Goal: Task Accomplishment & Management: Manage account settings

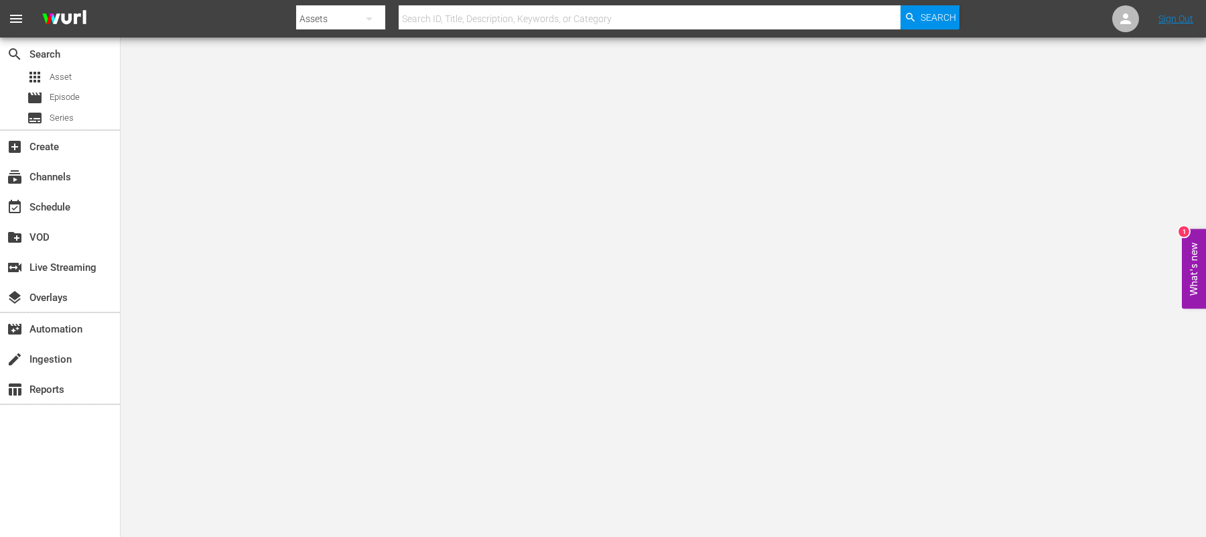
click at [934, 178] on body "menu Search By Assets Search ID, Title, Description, Keywords, or Category Sear…" at bounding box center [603, 268] width 1206 height 537
click at [57, 295] on div "layers Overlays" at bounding box center [37, 295] width 75 height 12
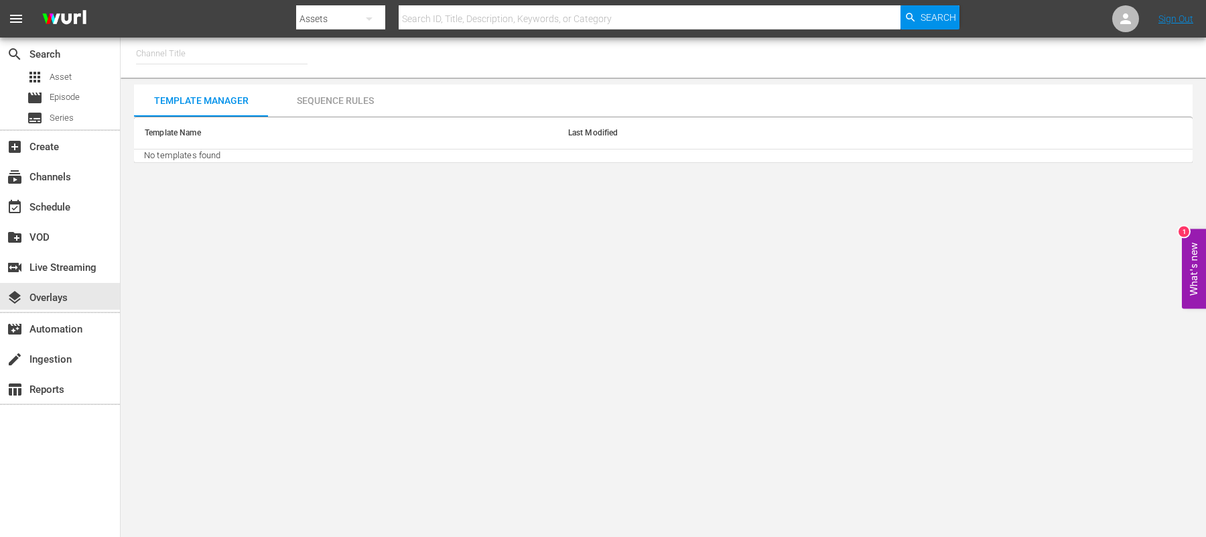
click at [200, 55] on input "text" at bounding box center [222, 54] width 172 height 32
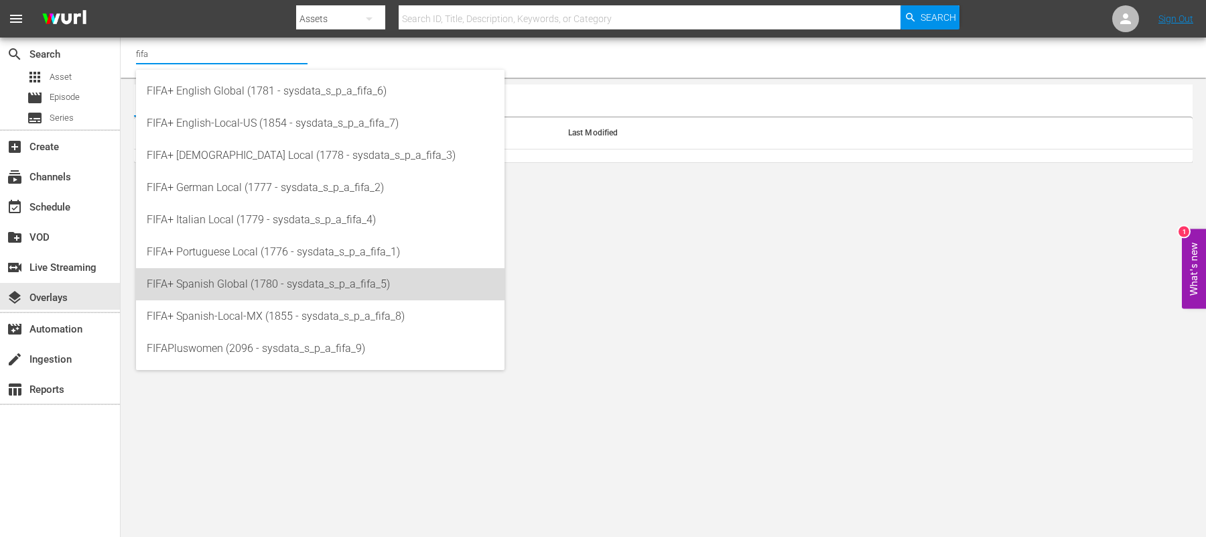
click at [260, 288] on div "FIFA+ Spanish Global (1780 - sysdata_s_p_a_fifa_5)" at bounding box center [320, 284] width 347 height 32
type input "FIFA+ Spanish Global (1780 - sysdata_s_p_a_fifa_5)"
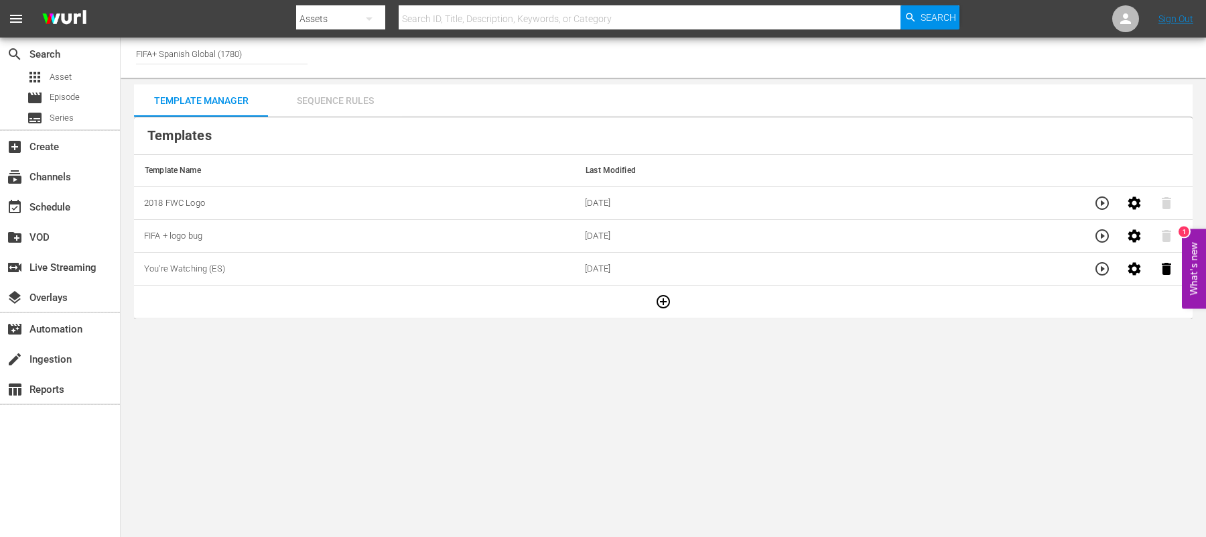
click at [344, 88] on div "Sequence Rules" at bounding box center [335, 100] width 134 height 32
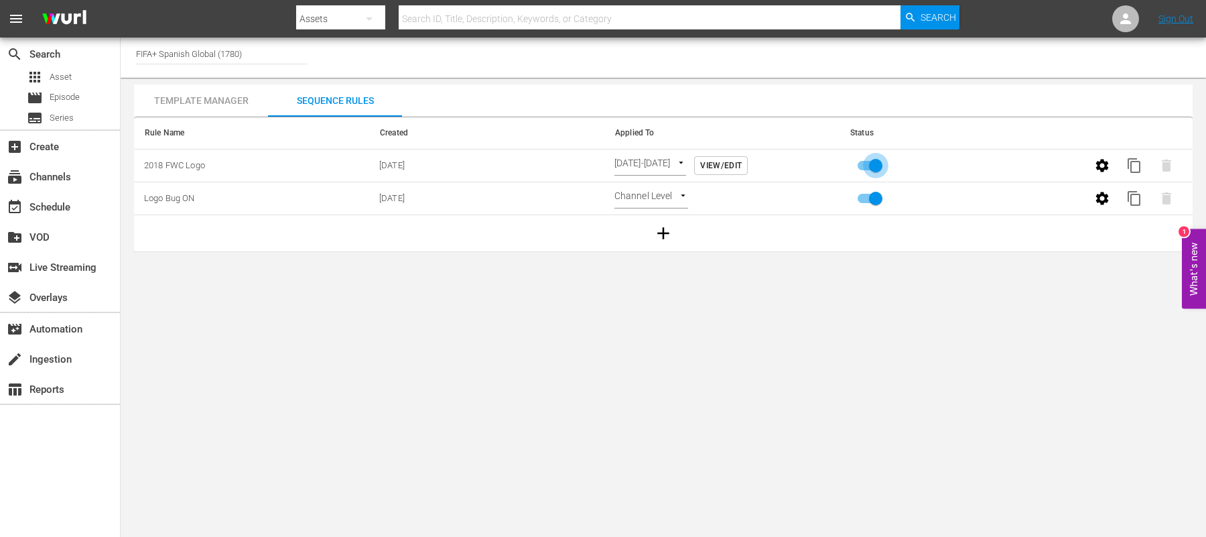
click at [877, 168] on input "primary checkbox" at bounding box center [876, 167] width 76 height 25
checkbox input "false"
click at [742, 164] on span "View/Edit" at bounding box center [721, 166] width 42 height 14
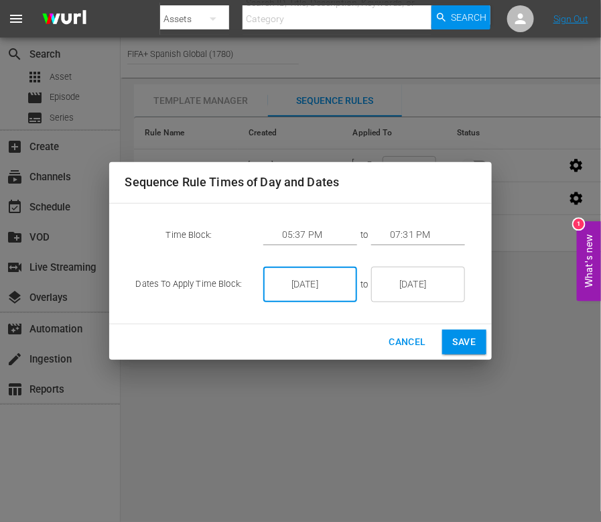
click at [314, 288] on input "9/19/25" at bounding box center [319, 285] width 75 height 36
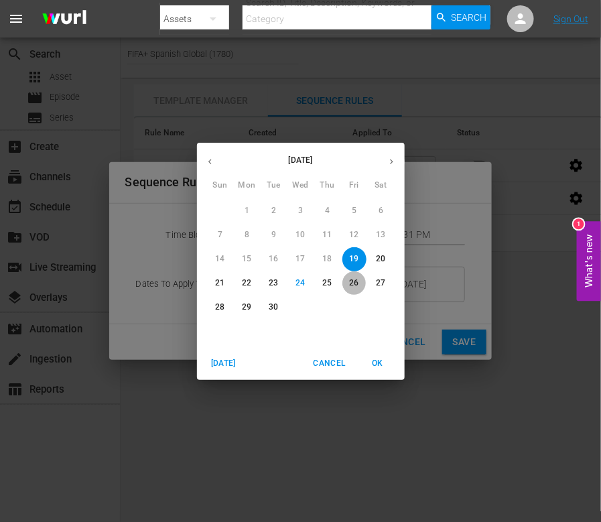
click at [350, 283] on p "26" at bounding box center [353, 282] width 9 height 11
type input "[DATE]"
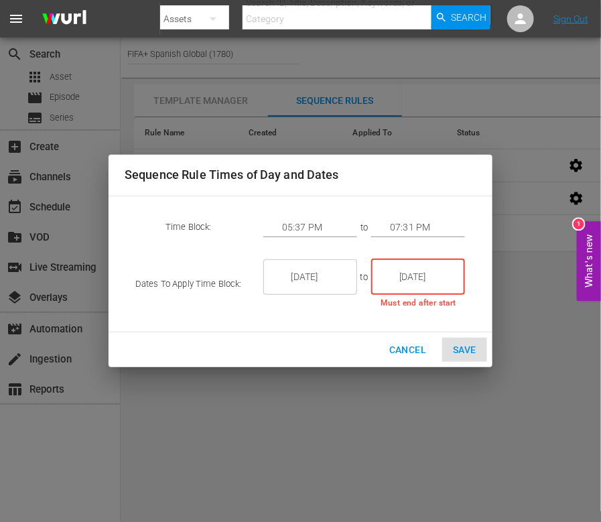
click at [416, 290] on input "9/19/25" at bounding box center [427, 277] width 75 height 36
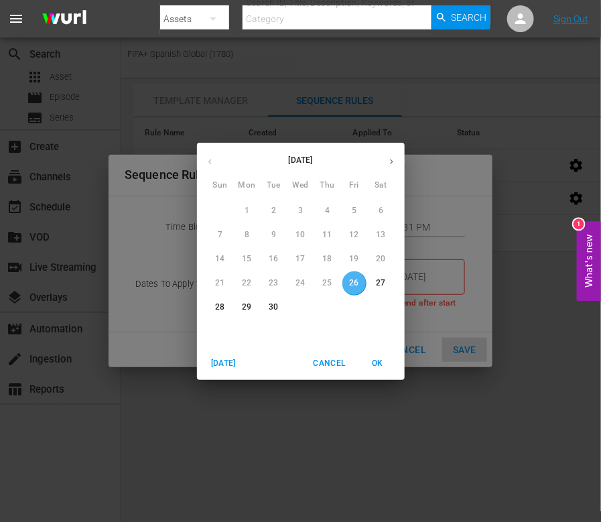
click at [352, 281] on p "26" at bounding box center [353, 282] width 9 height 11
type input "[DATE]"
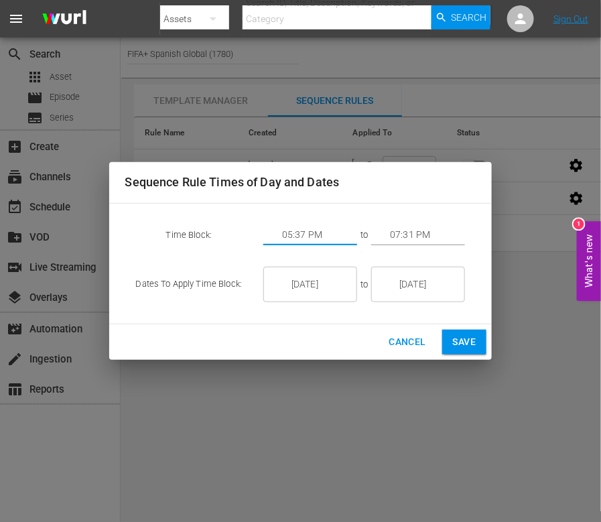
click at [297, 231] on input "05:37 PM" at bounding box center [319, 235] width 75 height 20
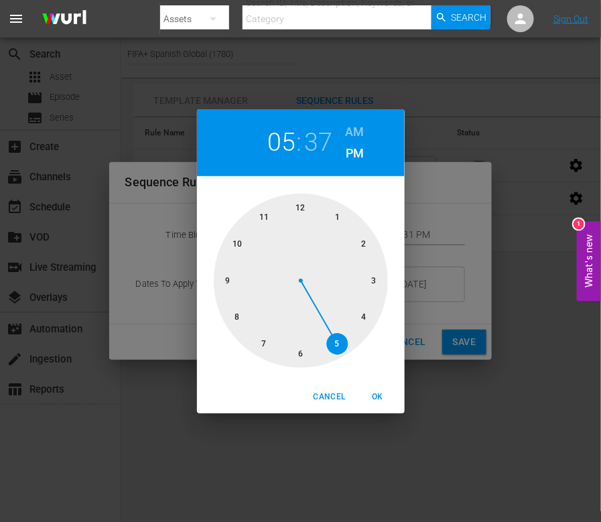
click at [354, 130] on h6 "AM" at bounding box center [355, 131] width 19 height 21
click at [230, 278] on div at bounding box center [301, 281] width 174 height 174
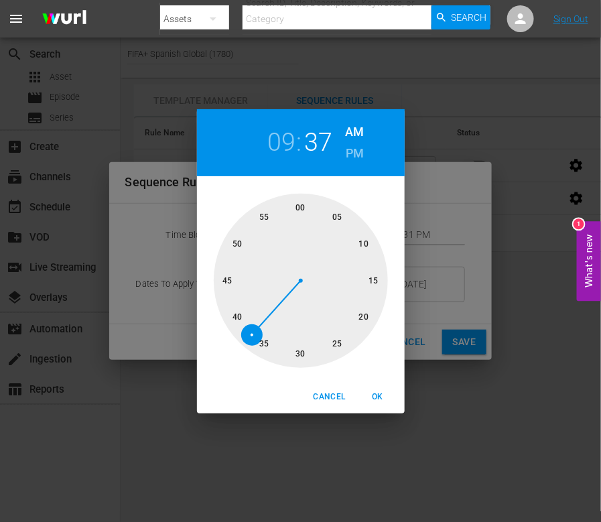
click at [297, 350] on div at bounding box center [301, 281] width 174 height 174
click at [291, 352] on div at bounding box center [301, 281] width 174 height 174
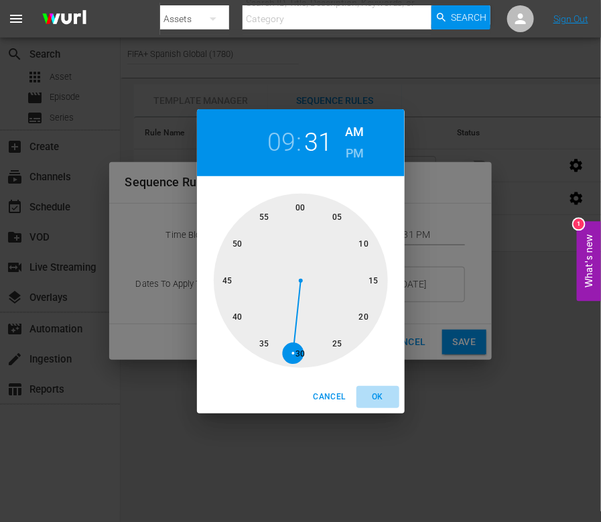
click at [375, 397] on span "OK" at bounding box center [378, 397] width 32 height 14
type input "09:31 AM"
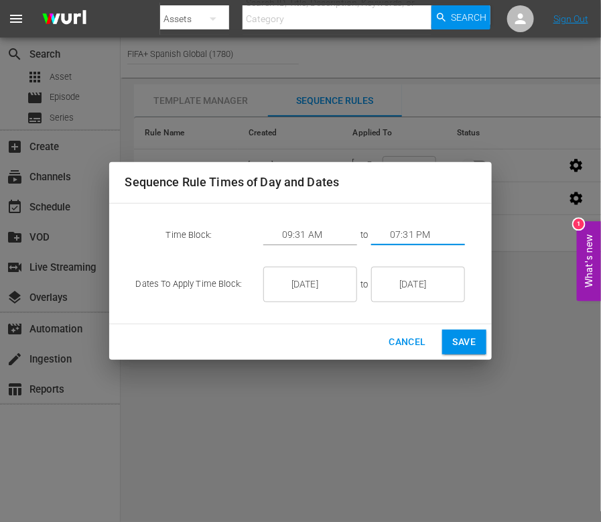
click at [405, 235] on input "07:31 PM" at bounding box center [427, 235] width 75 height 20
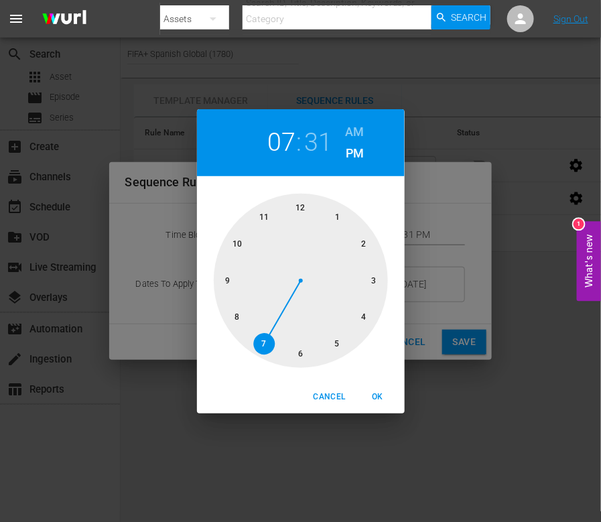
click at [263, 216] on div at bounding box center [301, 281] width 174 height 174
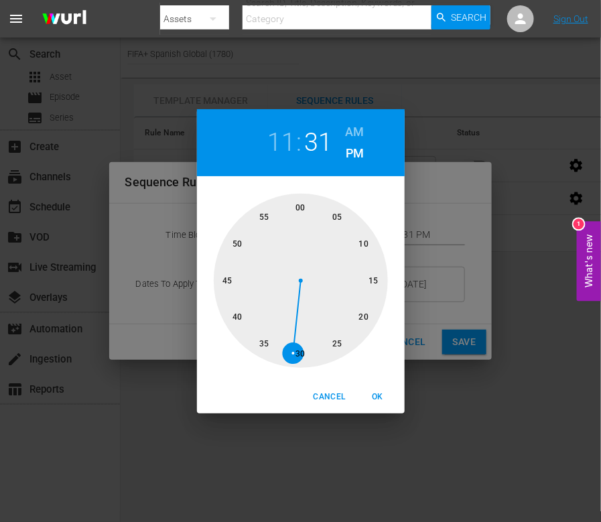
click at [351, 129] on h6 "AM" at bounding box center [355, 131] width 19 height 21
click at [335, 347] on div at bounding box center [301, 281] width 174 height 174
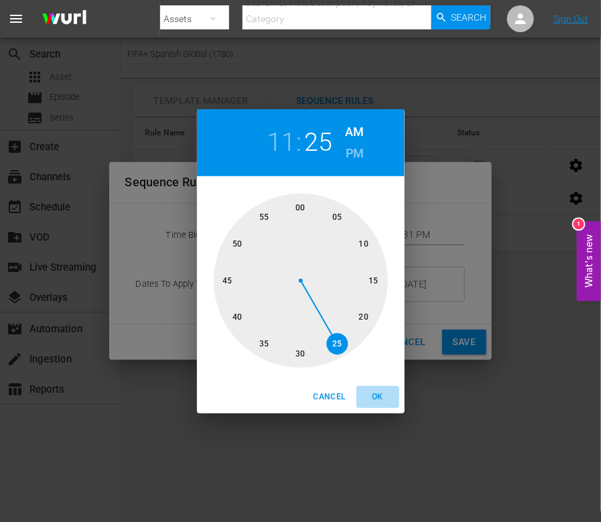
click at [375, 394] on span "OK" at bounding box center [378, 397] width 32 height 14
type input "11:25 AM"
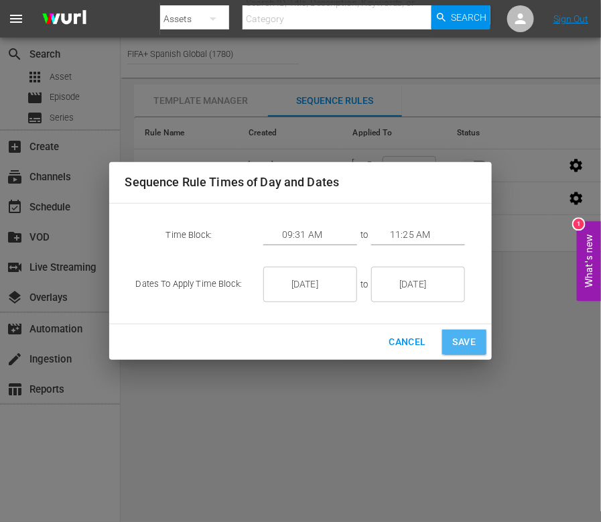
click at [465, 340] on span "Save" at bounding box center [464, 342] width 23 height 17
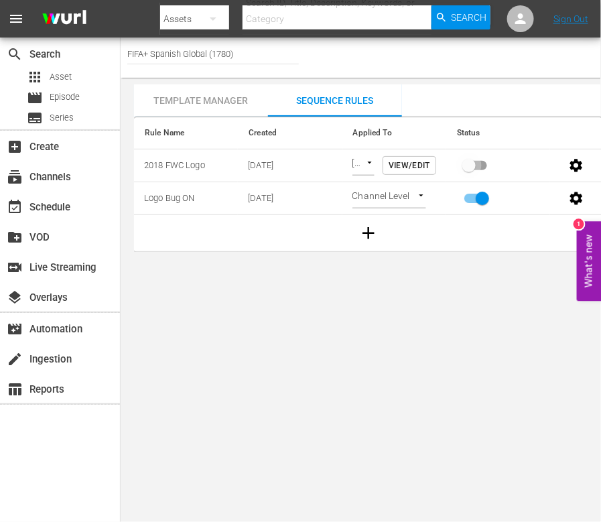
click at [462, 165] on input "primary checkbox" at bounding box center [469, 167] width 76 height 25
checkbox input "true"
click at [200, 100] on div "Template Manager" at bounding box center [201, 100] width 134 height 32
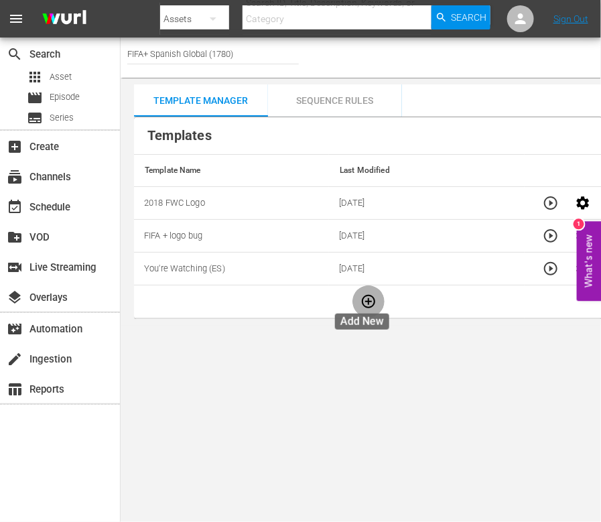
click at [365, 295] on icon "button" at bounding box center [368, 301] width 13 height 13
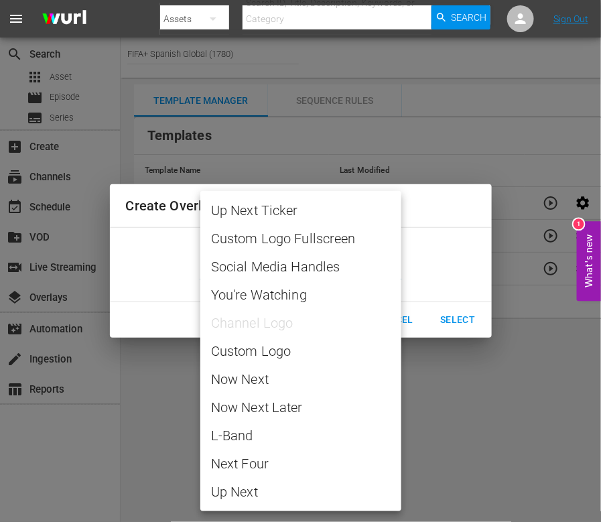
click at [339, 264] on body "menu Search By Assets Search ID, Title, Description, Keywords, or Category Sear…" at bounding box center [300, 261] width 601 height 522
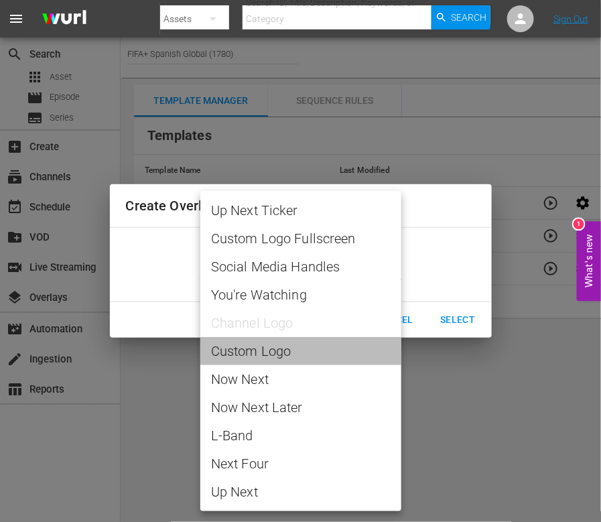
click at [270, 350] on span "Custom Logo" at bounding box center [301, 351] width 180 height 20
type input "Custom Logo"
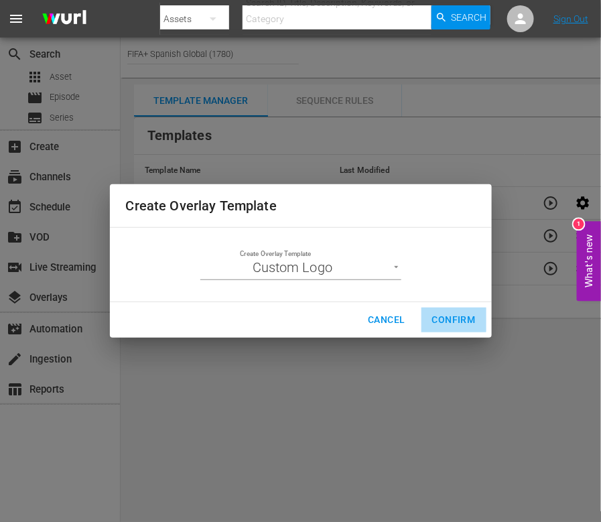
click at [452, 318] on span "Confirm" at bounding box center [454, 320] width 44 height 17
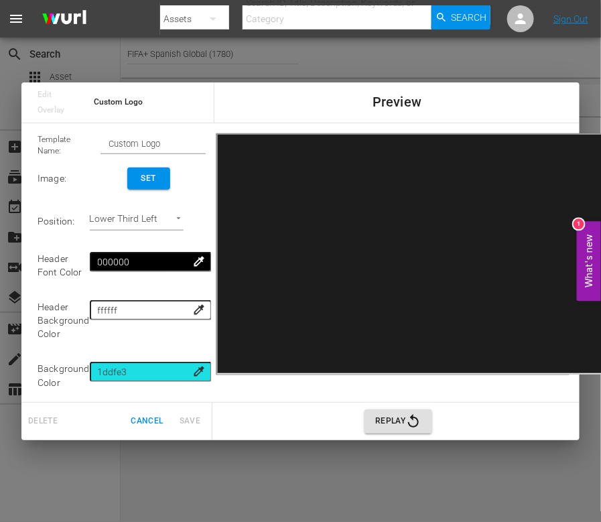
click at [429, 104] on div "Preview" at bounding box center [397, 102] width 366 height 40
click at [138, 178] on span "Set" at bounding box center [148, 179] width 21 height 14
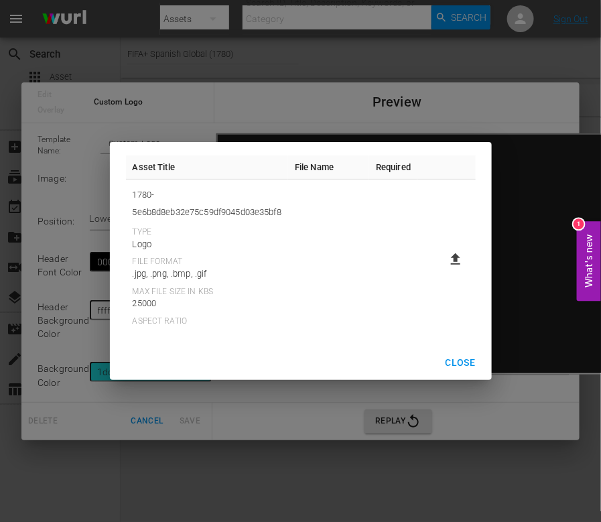
click at [456, 257] on icon at bounding box center [455, 258] width 9 height 11
click at [443, 271] on input "file" at bounding box center [442, 271] width 1 height 1
type input "C:\fakepath\2022_FWC_Logo.png"
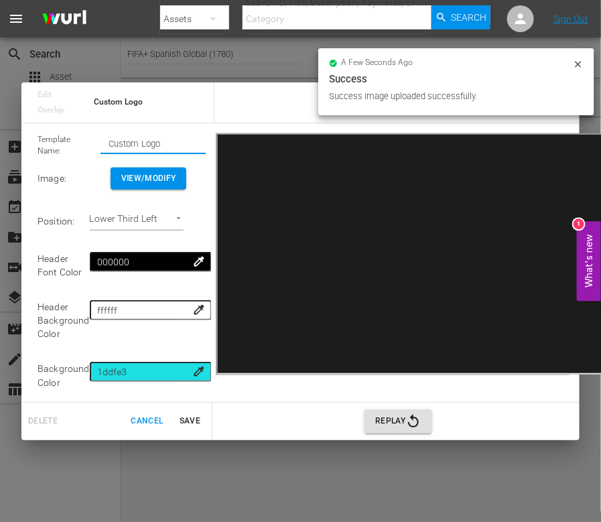
click at [121, 136] on input "Custom Logo" at bounding box center [153, 143] width 105 height 19
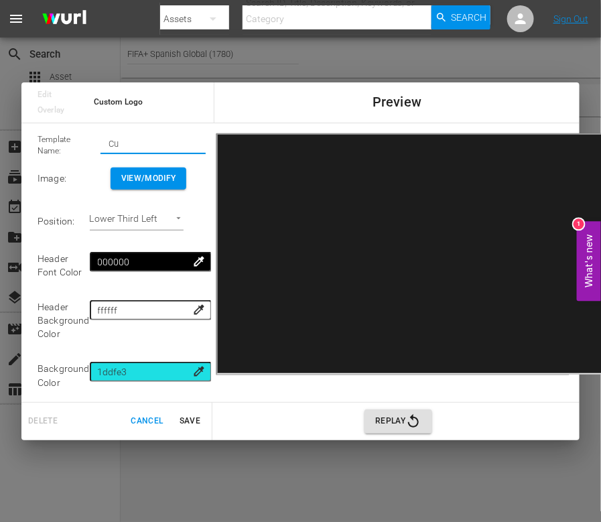
type input "C"
type input "FWC 2022 Logo"
click at [136, 218] on body "menu Search By Assets Search ID, Title, Description, Keywords, or Category Sear…" at bounding box center [300, 261] width 601 height 522
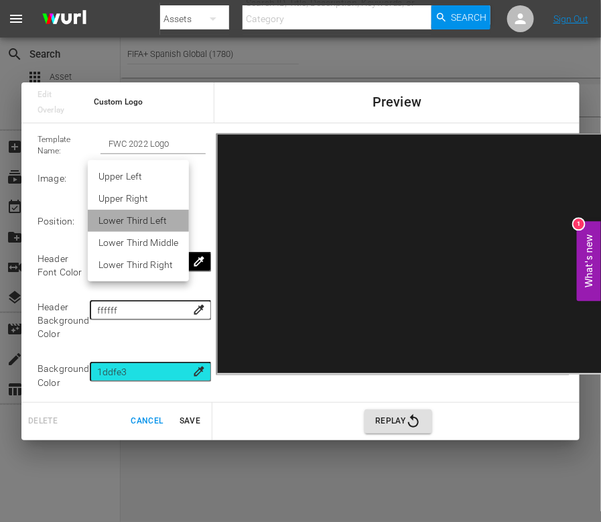
click at [136, 218] on li "Lower Third Left" at bounding box center [138, 221] width 101 height 22
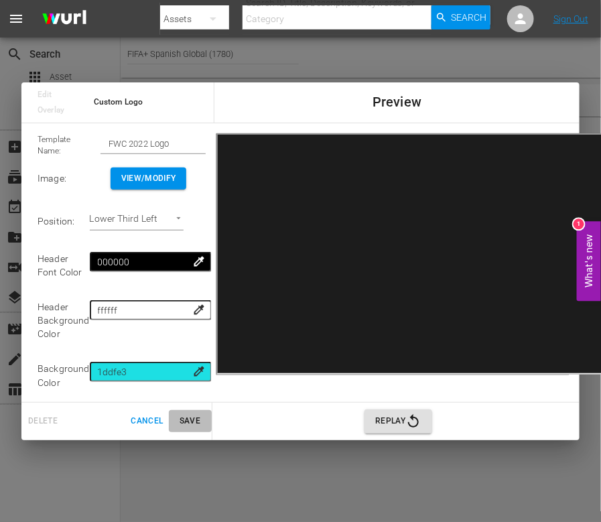
click at [191, 420] on span "Save" at bounding box center [190, 421] width 32 height 14
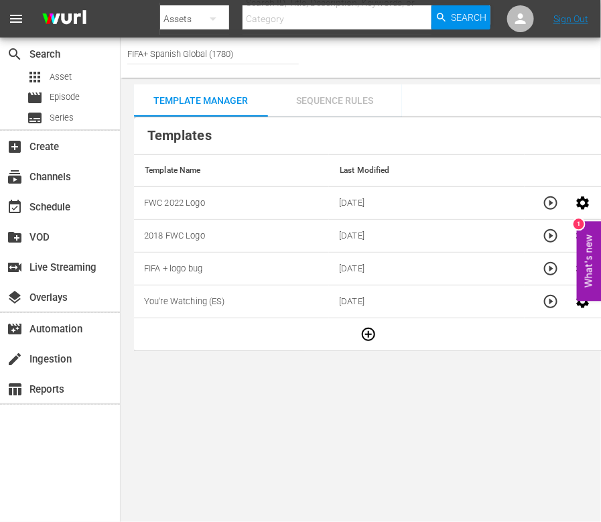
click at [334, 99] on div "Sequence Rules" at bounding box center [335, 100] width 134 height 32
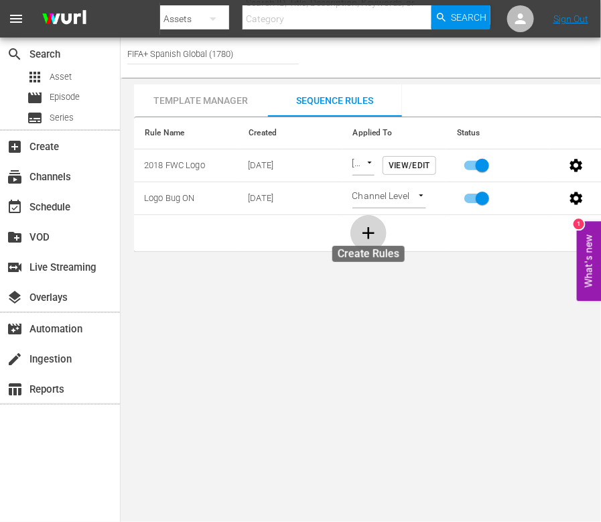
click at [365, 226] on icon "button" at bounding box center [368, 233] width 20 height 20
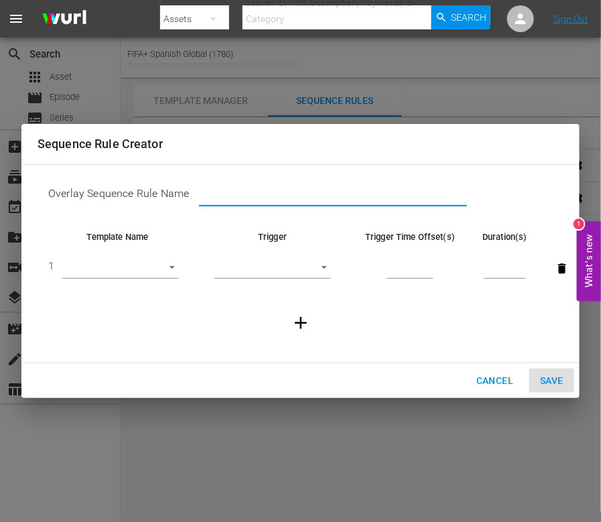
click at [218, 198] on input "text" at bounding box center [333, 196] width 268 height 20
type input "FWC 2022 Logo"
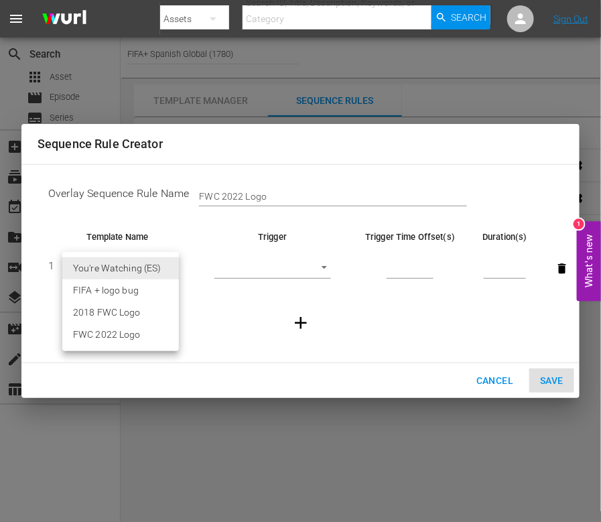
click at [165, 267] on body "menu Search By Assets Search ID, Title, Description, Keywords, or Category Sear…" at bounding box center [300, 261] width 601 height 522
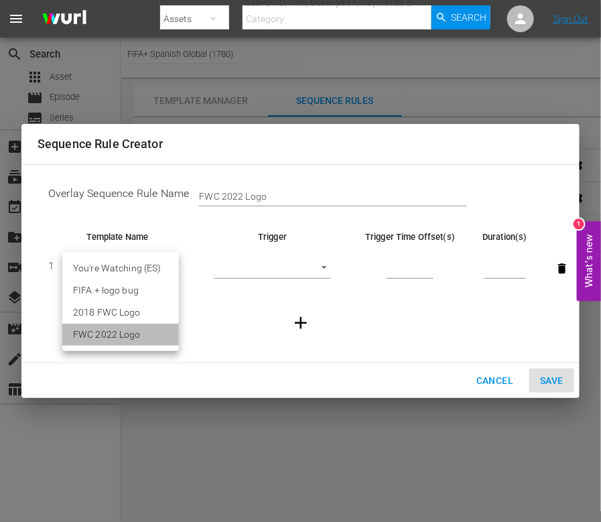
click at [126, 338] on li "FWC 2022 Logo" at bounding box center [120, 335] width 117 height 22
type input "30675"
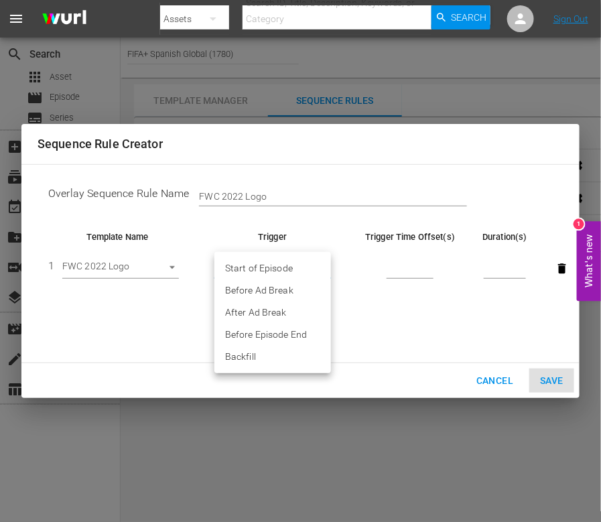
click at [320, 268] on body "menu Search By Assets Search ID, Title, Description, Keywords, or Category Sear…" at bounding box center [300, 261] width 601 height 522
click at [291, 305] on li "After Ad Break" at bounding box center [272, 313] width 117 height 22
type input "AFTER_AD_BREAK"
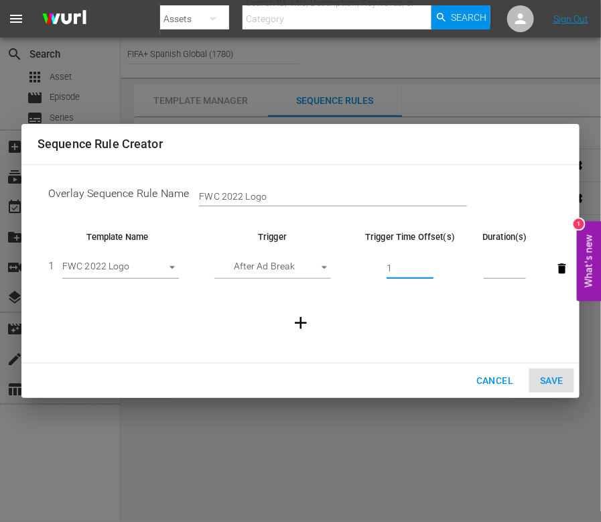
click at [427, 266] on input "1" at bounding box center [410, 269] width 47 height 20
click at [427, 266] on input "2" at bounding box center [410, 269] width 47 height 20
click at [427, 266] on input "3" at bounding box center [410, 269] width 47 height 20
click at [427, 266] on input "5" at bounding box center [410, 269] width 47 height 20
click at [427, 266] on input "6" at bounding box center [410, 269] width 47 height 20
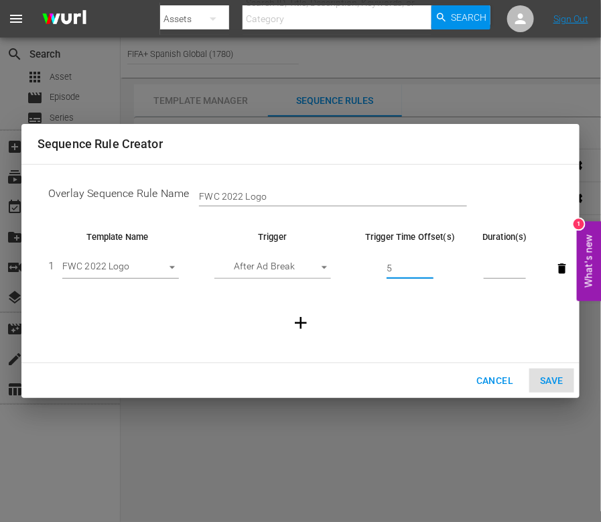
type input "5"
click at [428, 271] on input "5" at bounding box center [410, 269] width 47 height 20
click at [503, 269] on input "number" at bounding box center [505, 269] width 42 height 20
type input "20"
click at [555, 382] on span "Save" at bounding box center [551, 381] width 23 height 17
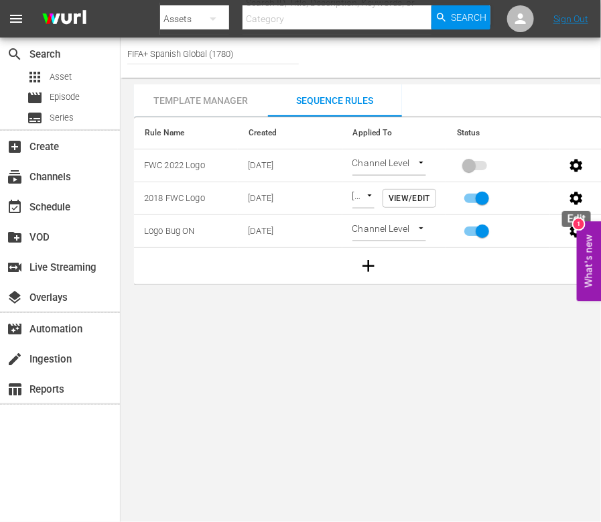
click at [578, 196] on icon "button" at bounding box center [576, 198] width 16 height 16
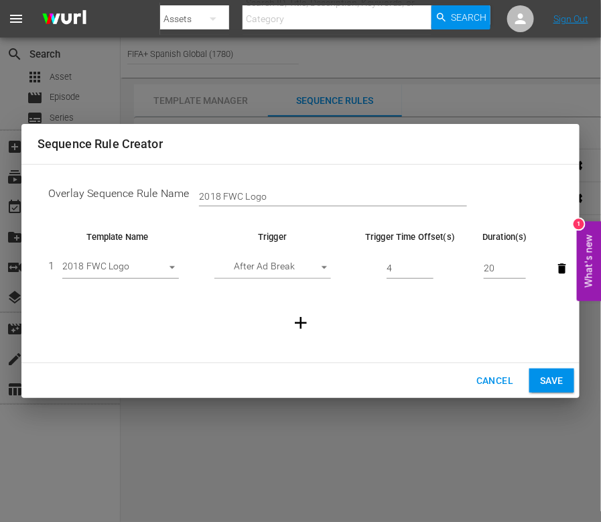
click at [496, 267] on input "20" at bounding box center [505, 269] width 42 height 20
click at [483, 376] on span "Cancel" at bounding box center [494, 381] width 37 height 17
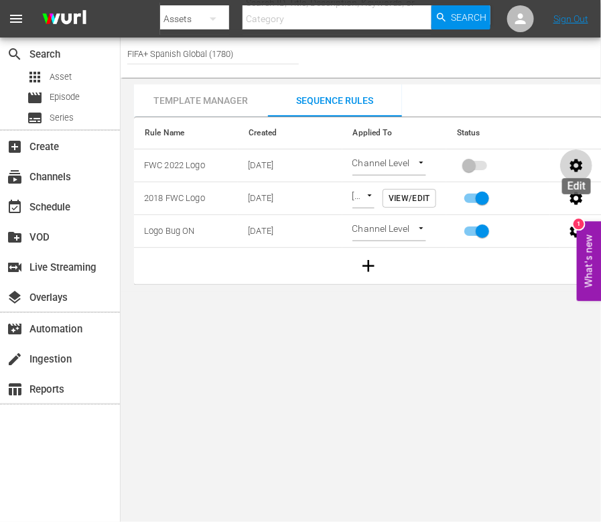
click at [578, 159] on icon "button" at bounding box center [576, 165] width 16 height 16
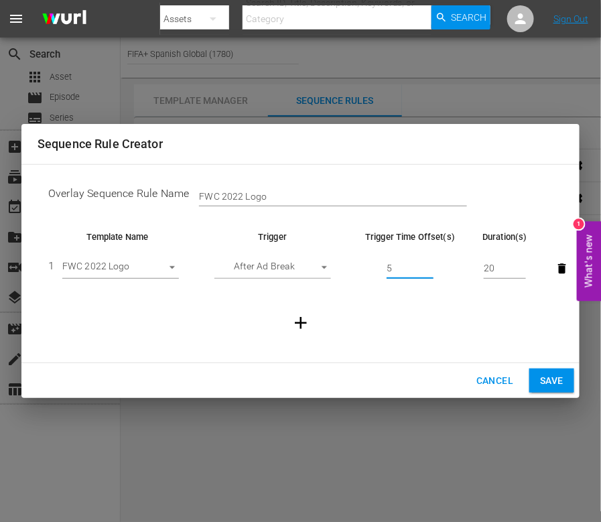
click at [394, 269] on input "5" at bounding box center [410, 269] width 47 height 20
type input "4"
click at [558, 386] on span "Save" at bounding box center [551, 381] width 23 height 17
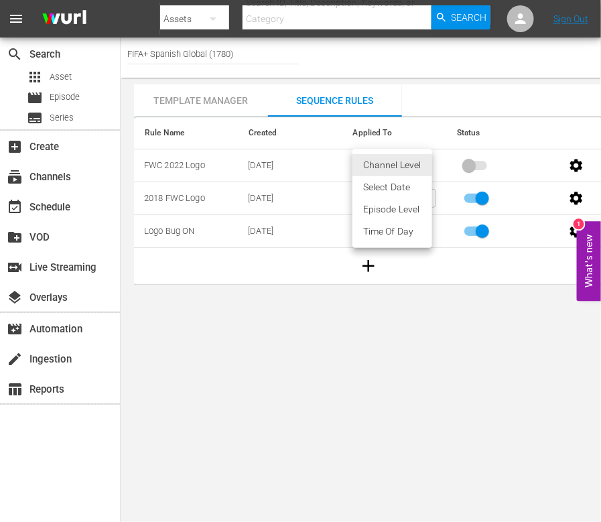
click at [407, 161] on body "menu Search By Assets Search ID, Title, Description, Keywords, or Category Sear…" at bounding box center [300, 261] width 601 height 522
click at [397, 228] on li "Time Of Day" at bounding box center [392, 231] width 80 height 22
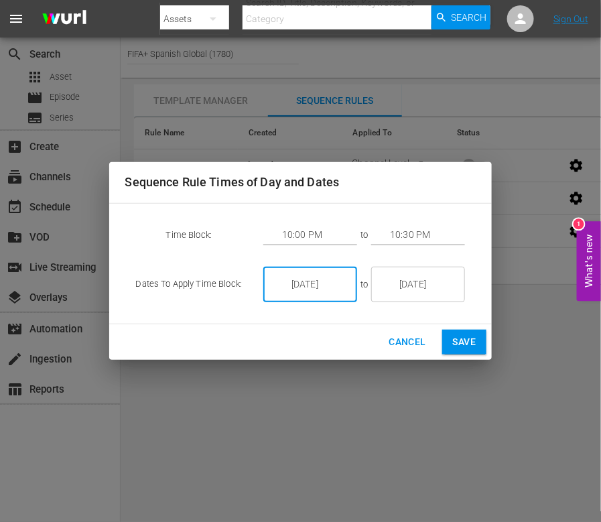
click at [328, 282] on input "[DATE]" at bounding box center [319, 285] width 75 height 36
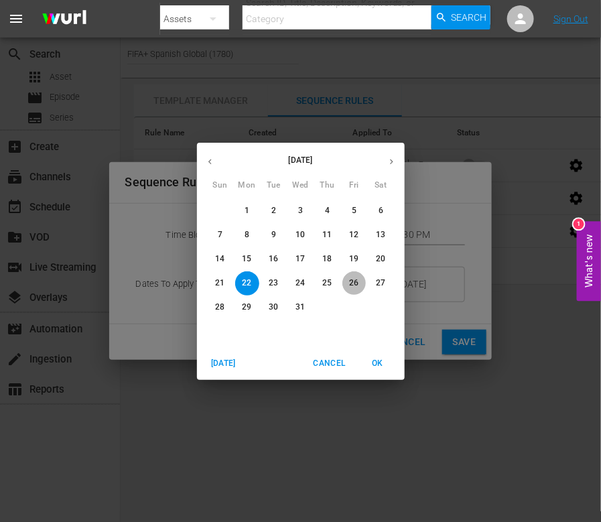
click at [356, 283] on p "26" at bounding box center [353, 282] width 9 height 11
type input "[DATE]"
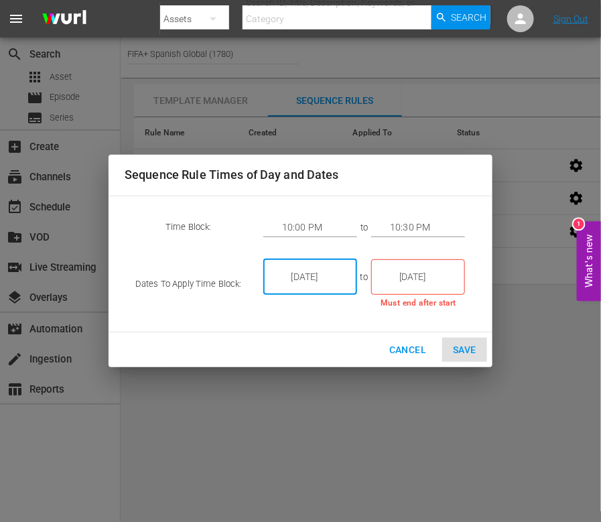
click at [416, 275] on input "[DATE]" at bounding box center [427, 277] width 75 height 36
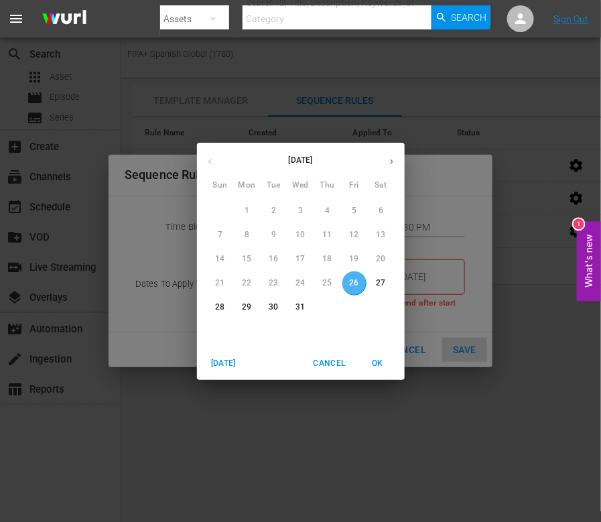
click at [352, 286] on p "26" at bounding box center [353, 282] width 9 height 11
type input "[DATE]"
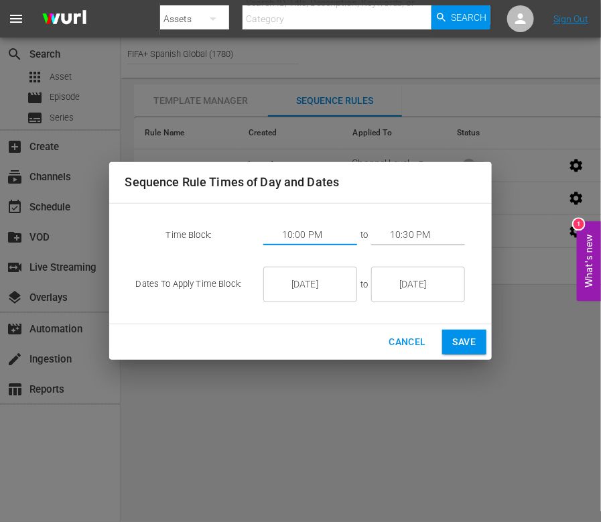
click at [299, 231] on input "10:00 PM" at bounding box center [319, 235] width 75 height 20
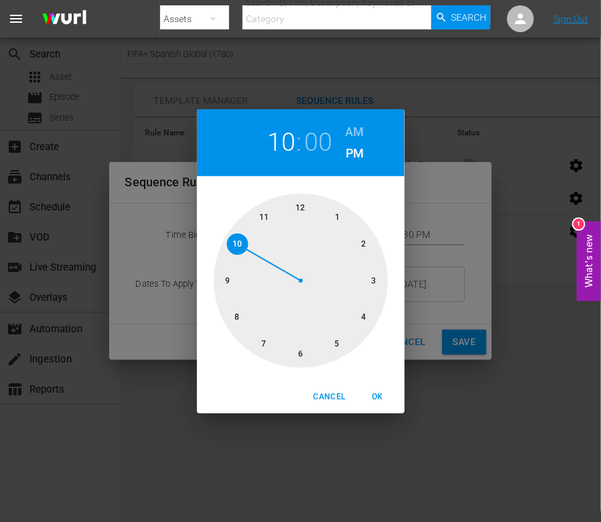
click at [364, 317] on div at bounding box center [301, 281] width 174 height 174
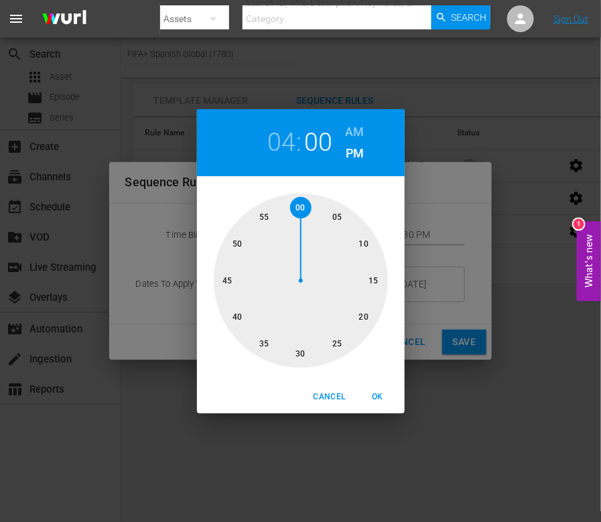
click at [260, 213] on div at bounding box center [301, 281] width 174 height 174
click at [258, 217] on div at bounding box center [301, 281] width 174 height 174
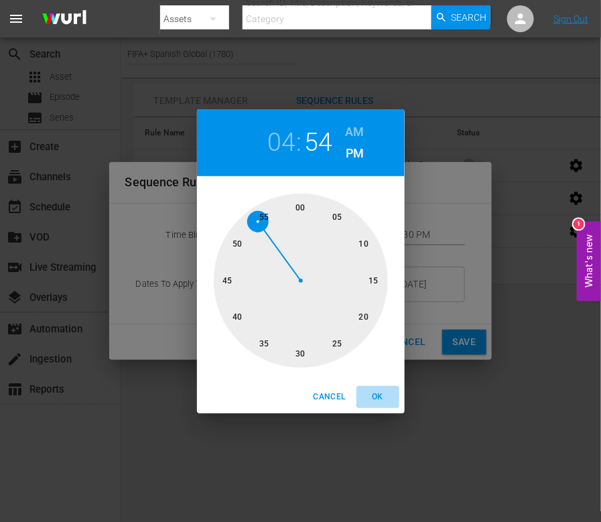
click at [379, 396] on span "OK" at bounding box center [378, 397] width 32 height 14
type input "04:54 PM"
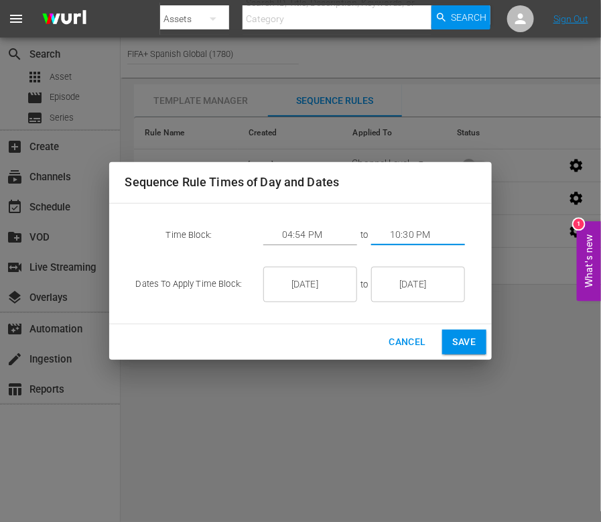
click at [408, 235] on input "10:30 PM" at bounding box center [427, 235] width 75 height 20
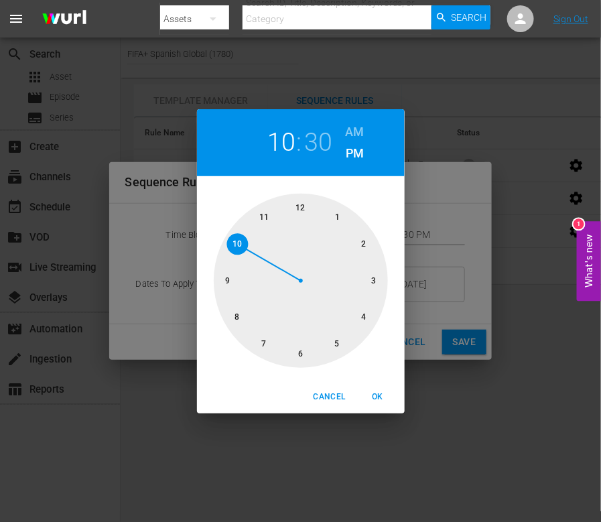
click at [298, 352] on div at bounding box center [301, 281] width 174 height 174
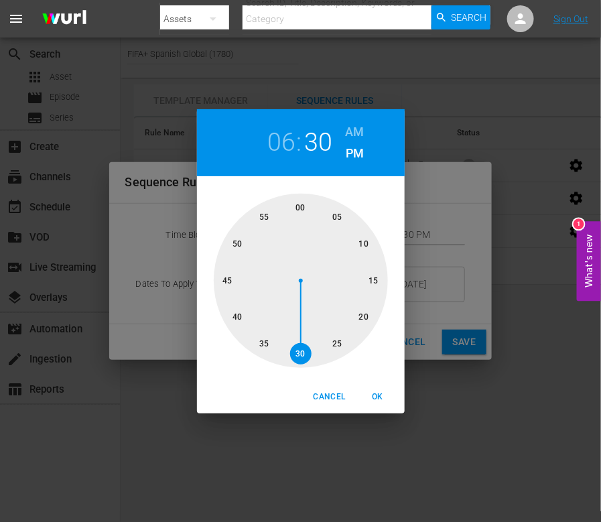
click at [265, 216] on div at bounding box center [301, 281] width 174 height 174
click at [377, 391] on span "OK" at bounding box center [378, 397] width 32 height 14
type input "06:55 PM"
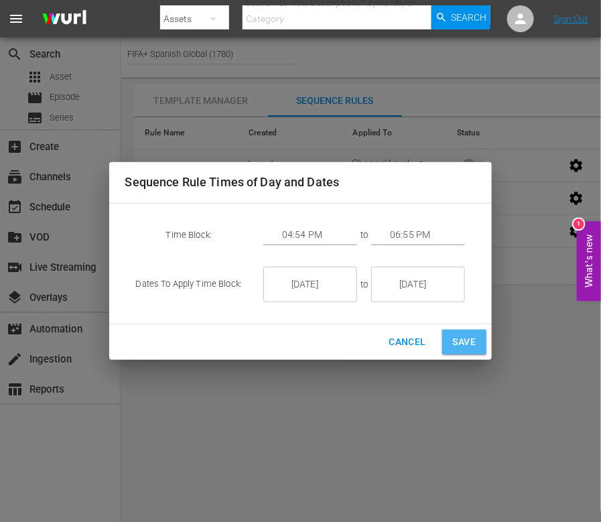
click at [460, 339] on span "Save" at bounding box center [464, 342] width 23 height 17
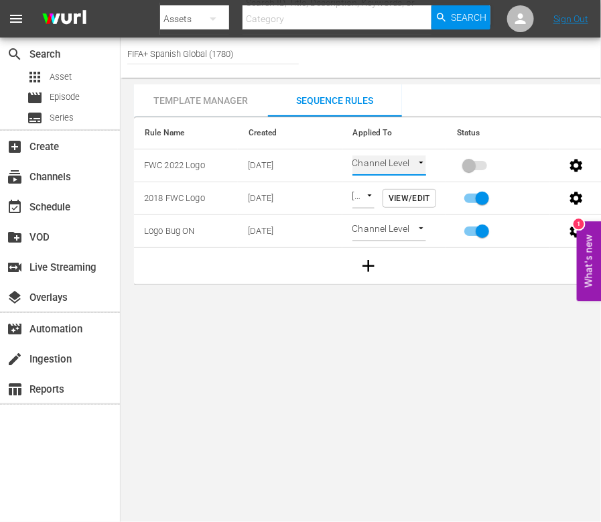
type input "TIME_OF_DAY"
click at [468, 165] on input "primary checkbox" at bounding box center [469, 167] width 76 height 25
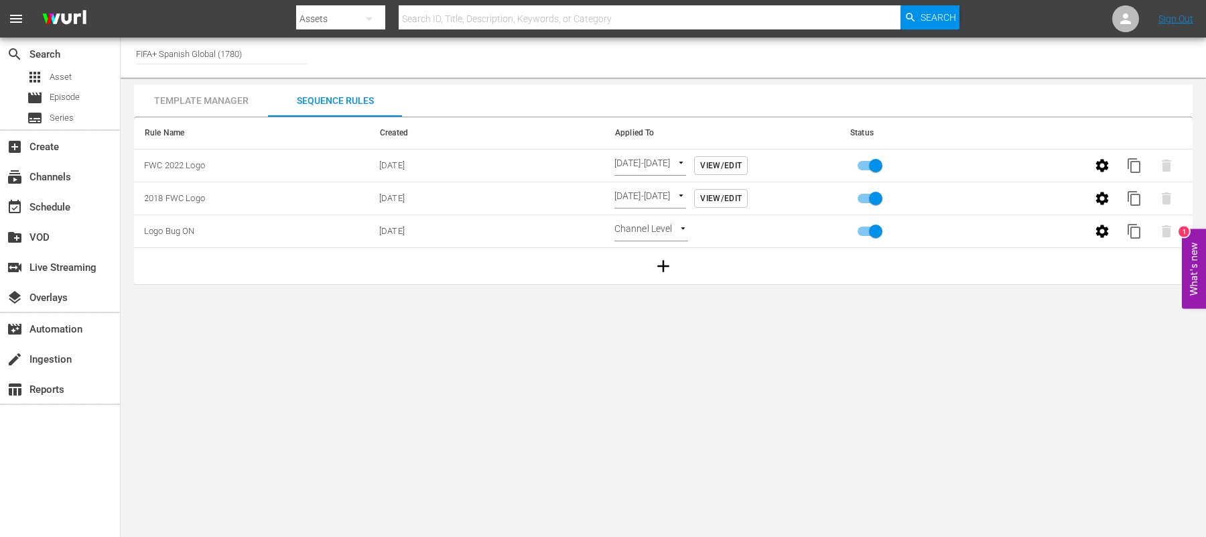
click at [913, 347] on body "menu Search By Assets Search ID, Title, Description, Keywords, or Category Sear…" at bounding box center [603, 268] width 1206 height 537
click at [964, 389] on body "menu Search By Assets Search ID, Title, Description, Keywords, or Category Sear…" at bounding box center [603, 268] width 1206 height 537
click at [662, 161] on body "menu Search By Assets Search ID, Title, Description, Keywords, or Category Sear…" at bounding box center [603, 268] width 1206 height 537
click at [660, 163] on li "Time Of Day" at bounding box center [673, 165] width 118 height 22
click at [903, 329] on body "menu Search By Assets Search ID, Title, Description, Keywords, or Category Sear…" at bounding box center [603, 268] width 1206 height 537
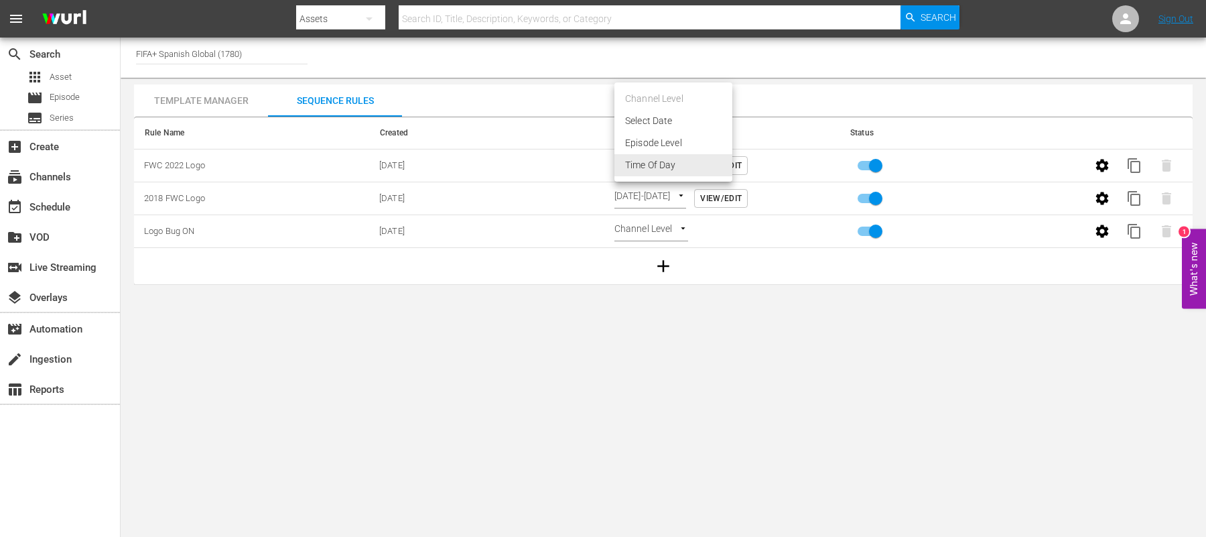
click at [629, 165] on body "menu Search By Assets Search ID, Title, Description, Keywords, or Category Sear…" at bounding box center [603, 268] width 1206 height 537
click at [643, 161] on li "Time Of Day" at bounding box center [673, 165] width 118 height 22
click at [742, 159] on span "View/Edit" at bounding box center [721, 166] width 42 height 14
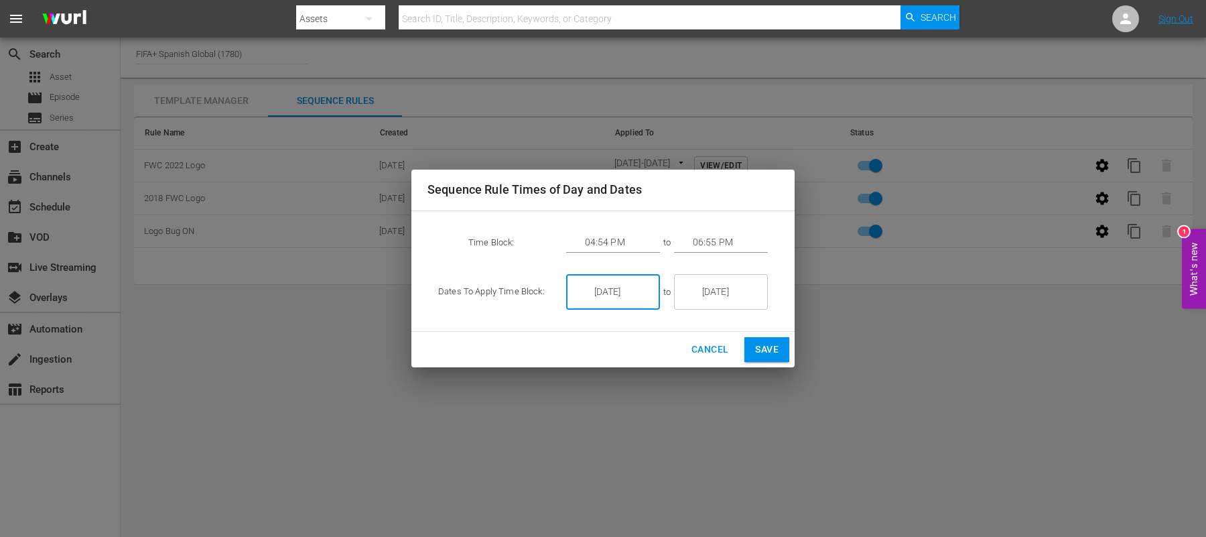
click at [628, 298] on input "[DATE]" at bounding box center [622, 292] width 75 height 36
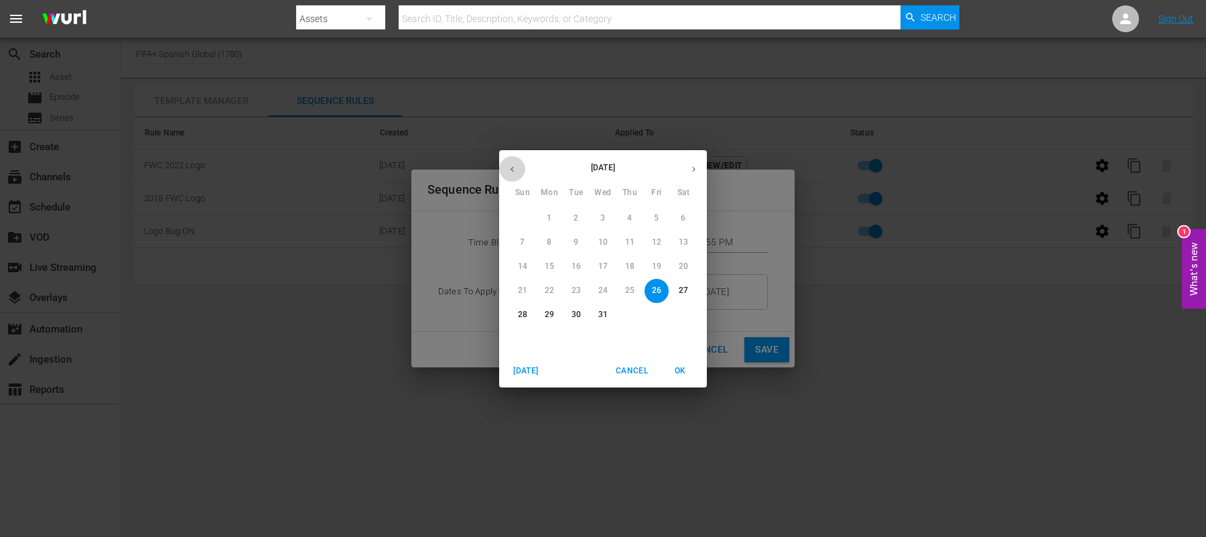
click at [514, 168] on icon "button" at bounding box center [512, 169] width 10 height 10
click at [514, 168] on div "[DATE]" at bounding box center [603, 169] width 208 height 26
click at [510, 170] on div "[DATE]" at bounding box center [603, 169] width 208 height 26
click at [513, 170] on div "[DATE]" at bounding box center [603, 169] width 208 height 26
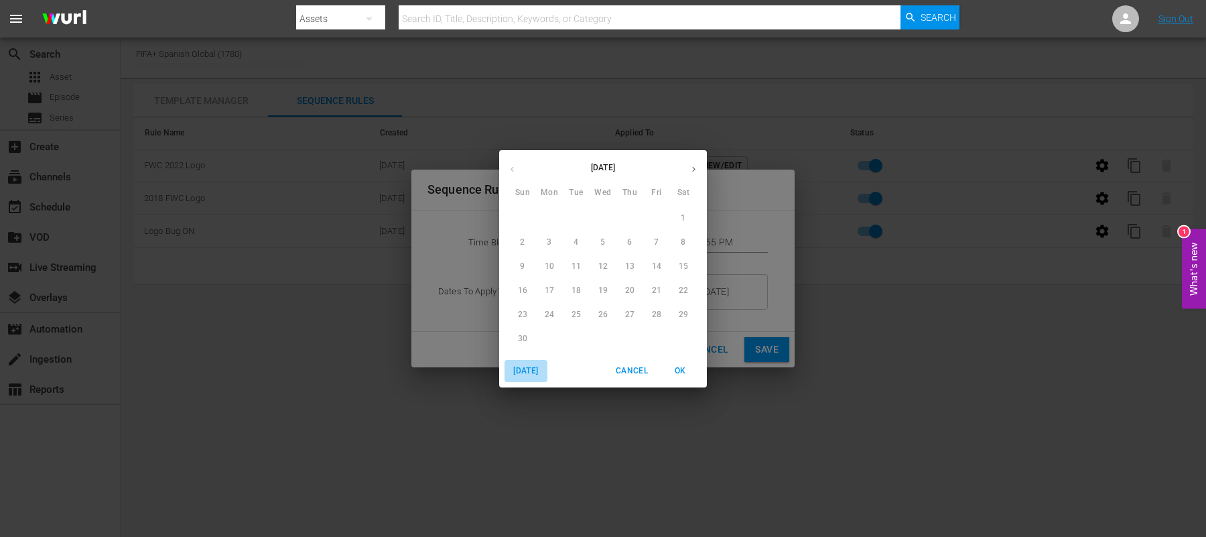
click at [525, 372] on span "[DATE]" at bounding box center [526, 371] width 32 height 14
click at [654, 281] on div "26" at bounding box center [656, 291] width 27 height 24
click at [654, 286] on div "26" at bounding box center [656, 291] width 27 height 24
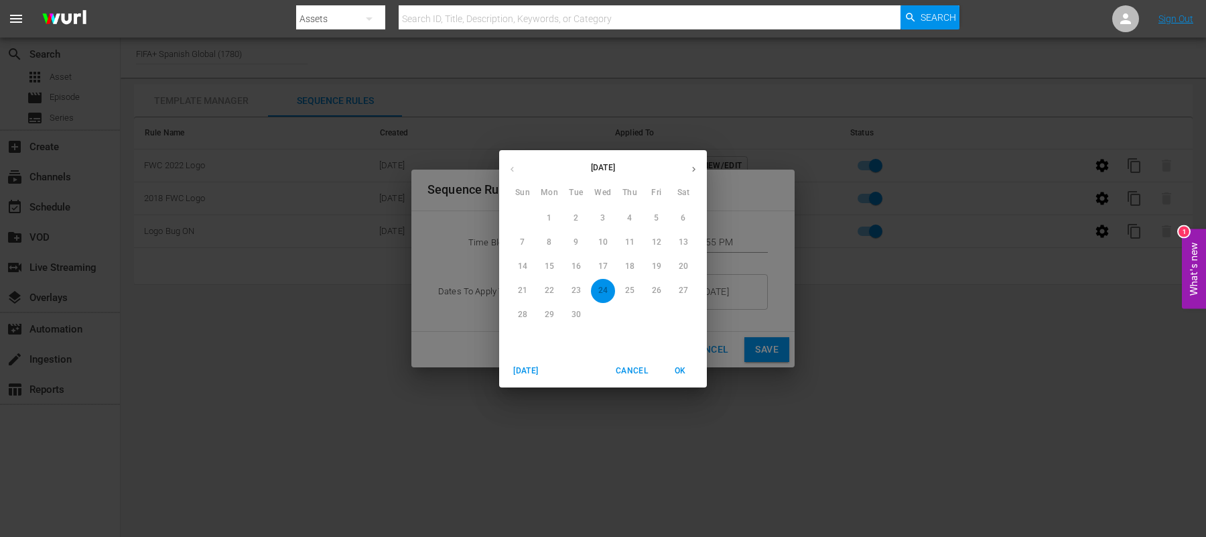
click at [658, 286] on div "26" at bounding box center [656, 291] width 27 height 24
click at [641, 364] on span "Cancel" at bounding box center [632, 371] width 32 height 14
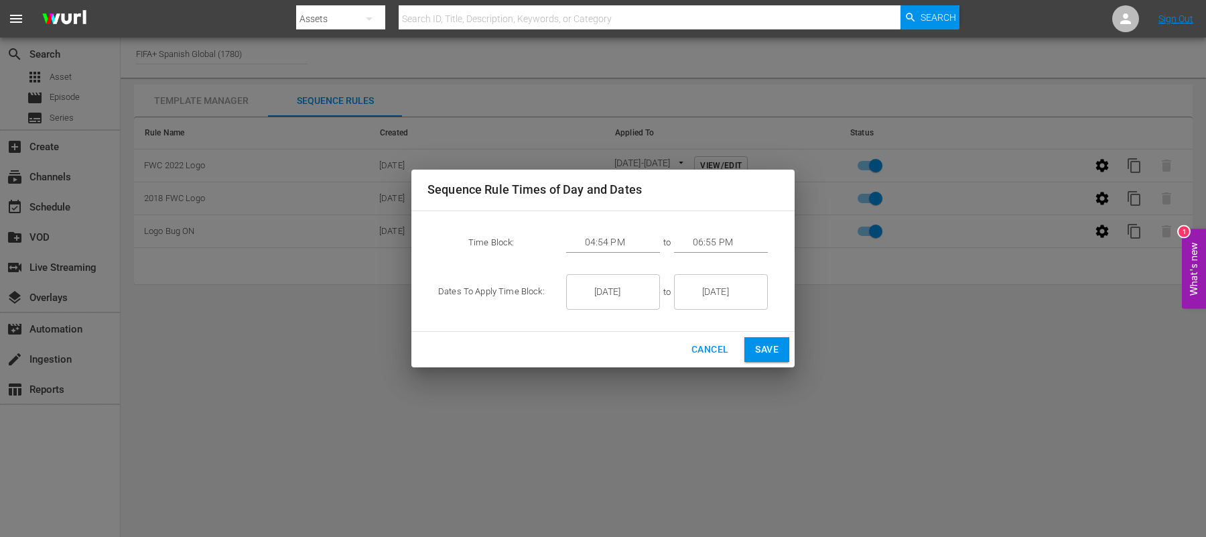
click at [935, 336] on div "Sequence Rule Times of Day and Dates Time Block: 04:54 PM to 06:55 PM Dates To …" at bounding box center [603, 268] width 1206 height 537
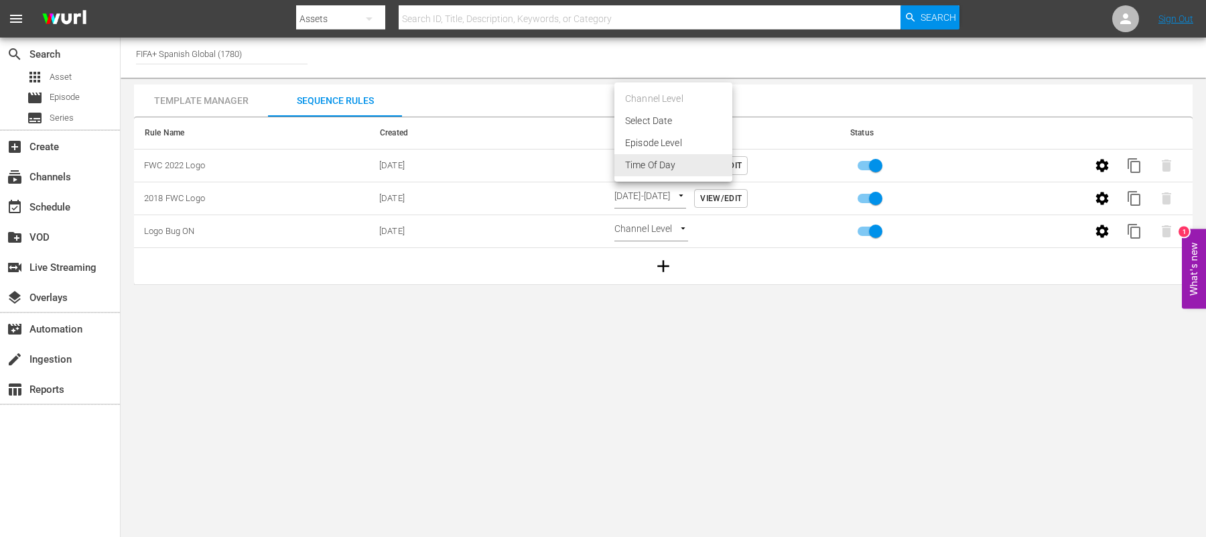
click at [671, 163] on body "menu Search By Assets Search ID, Title, Description, Keywords, or Category Sear…" at bounding box center [603, 268] width 1206 height 537
click at [870, 163] on div at bounding box center [603, 268] width 1206 height 537
click at [870, 159] on input "primary checkbox" at bounding box center [876, 167] width 76 height 25
checkbox input "false"
click at [701, 159] on body "menu Search By Assets Search ID, Title, Description, Keywords, or Category Sear…" at bounding box center [603, 268] width 1206 height 537
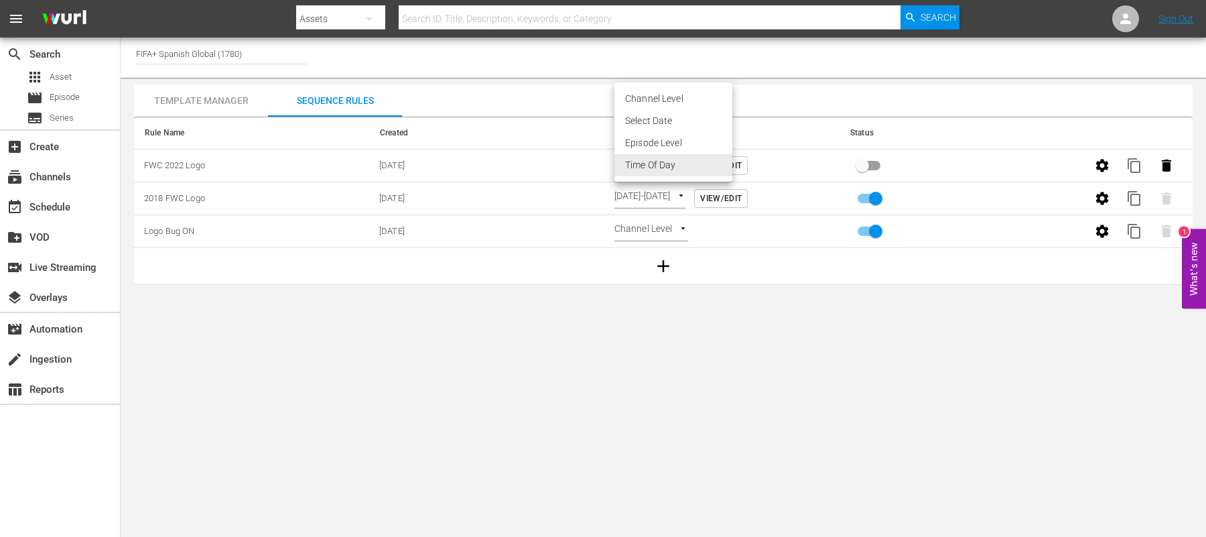
click at [771, 165] on div at bounding box center [603, 268] width 1206 height 537
click at [742, 162] on span "View/Edit" at bounding box center [721, 166] width 42 height 14
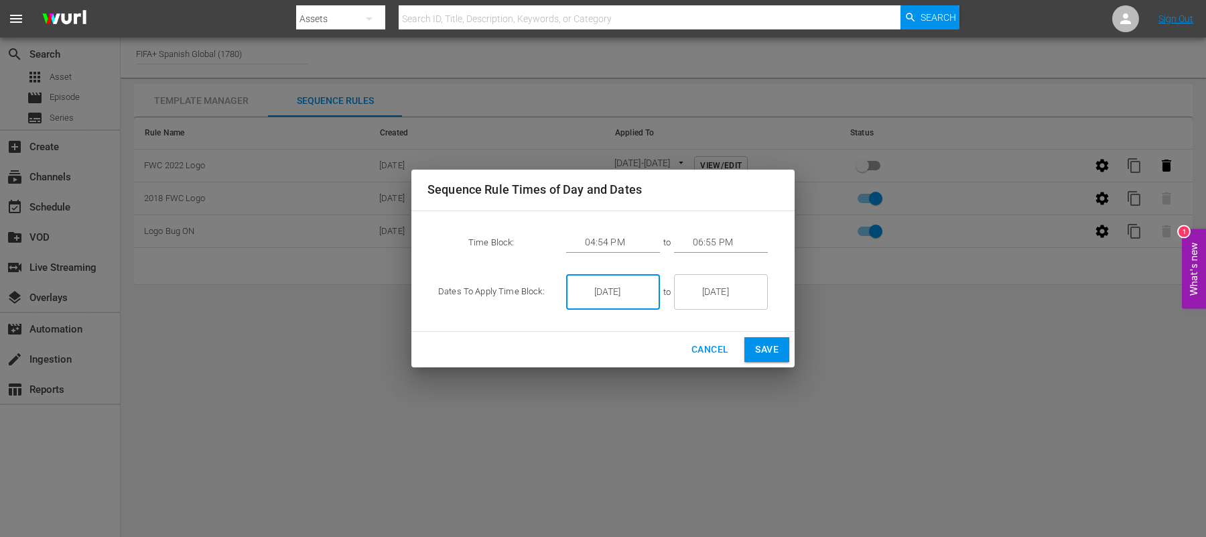
click at [632, 298] on input "[DATE]" at bounding box center [622, 292] width 75 height 36
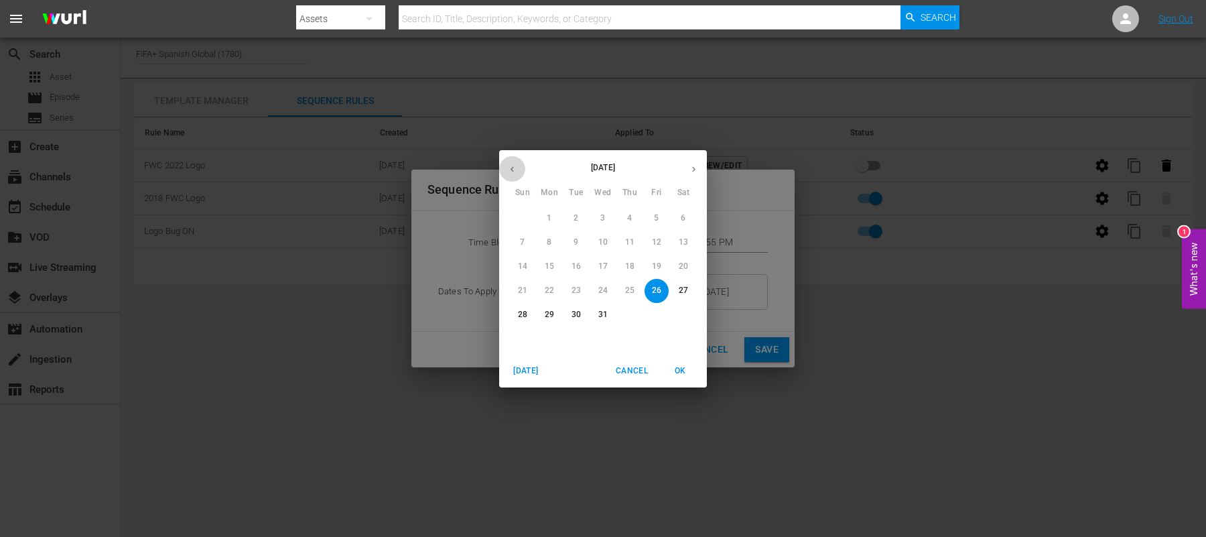
click at [515, 167] on icon "button" at bounding box center [512, 169] width 10 height 10
click at [515, 167] on div "[DATE]" at bounding box center [603, 169] width 208 height 26
click at [528, 367] on span "[DATE]" at bounding box center [526, 371] width 32 height 14
click at [657, 287] on div "26" at bounding box center [656, 291] width 27 height 24
click at [525, 370] on span "[DATE]" at bounding box center [526, 371] width 32 height 14
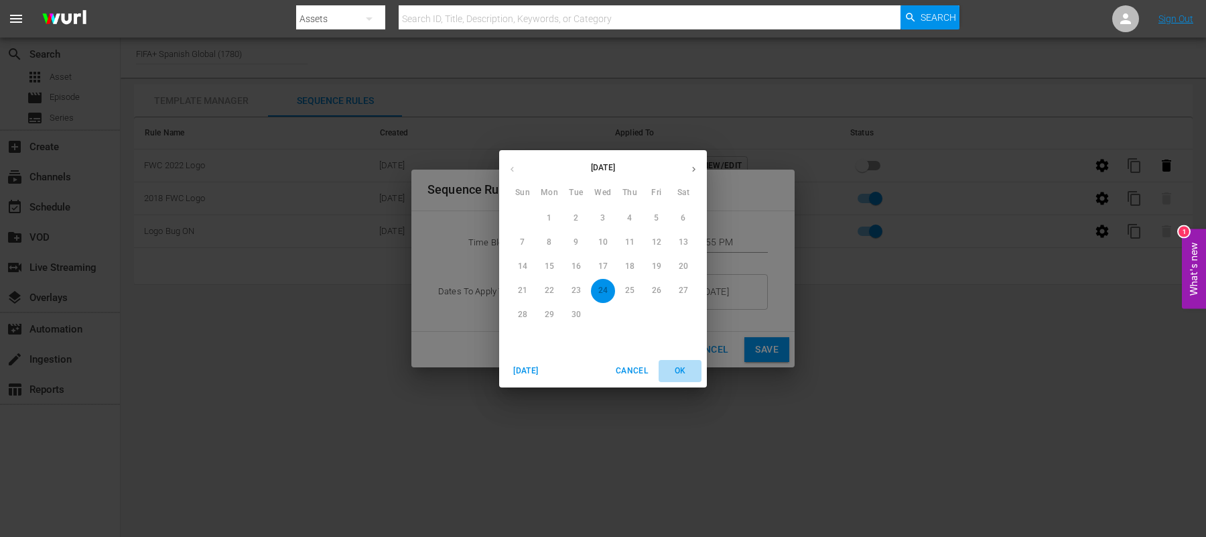
click at [679, 369] on span "OK" at bounding box center [680, 371] width 32 height 14
type input "9/24/25"
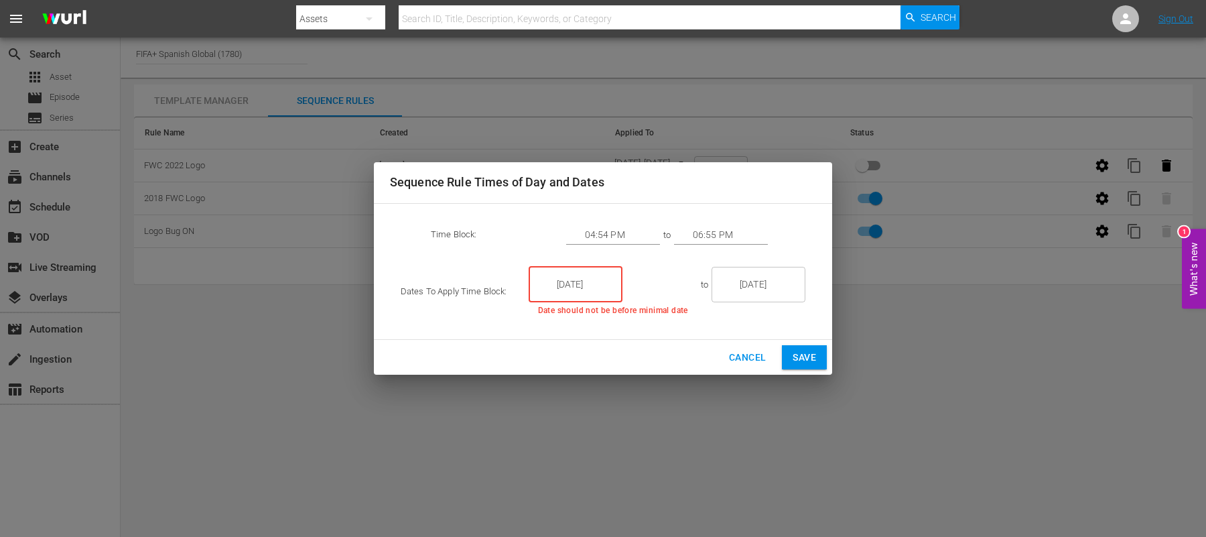
click at [604, 287] on input "9/24/25" at bounding box center [584, 284] width 75 height 36
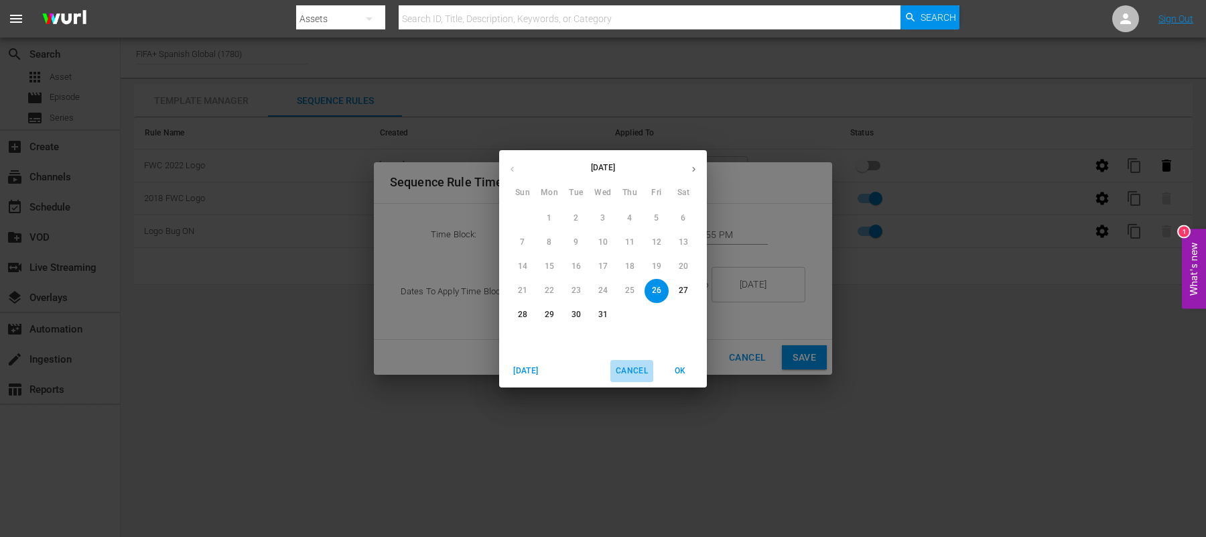
click at [633, 368] on span "Cancel" at bounding box center [632, 371] width 32 height 14
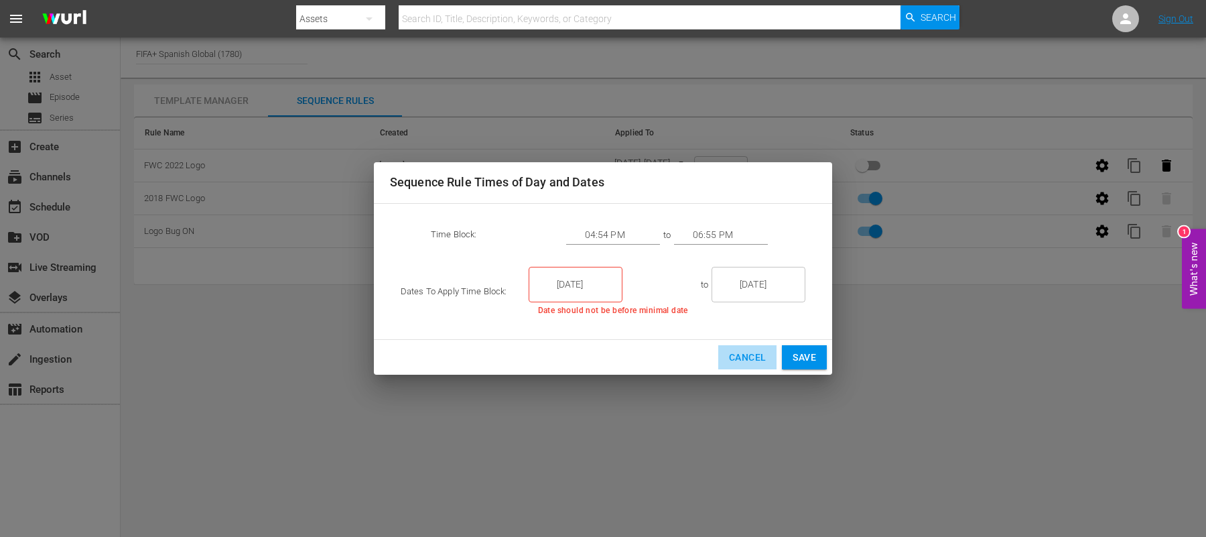
click at [740, 345] on button "Cancel" at bounding box center [747, 357] width 58 height 25
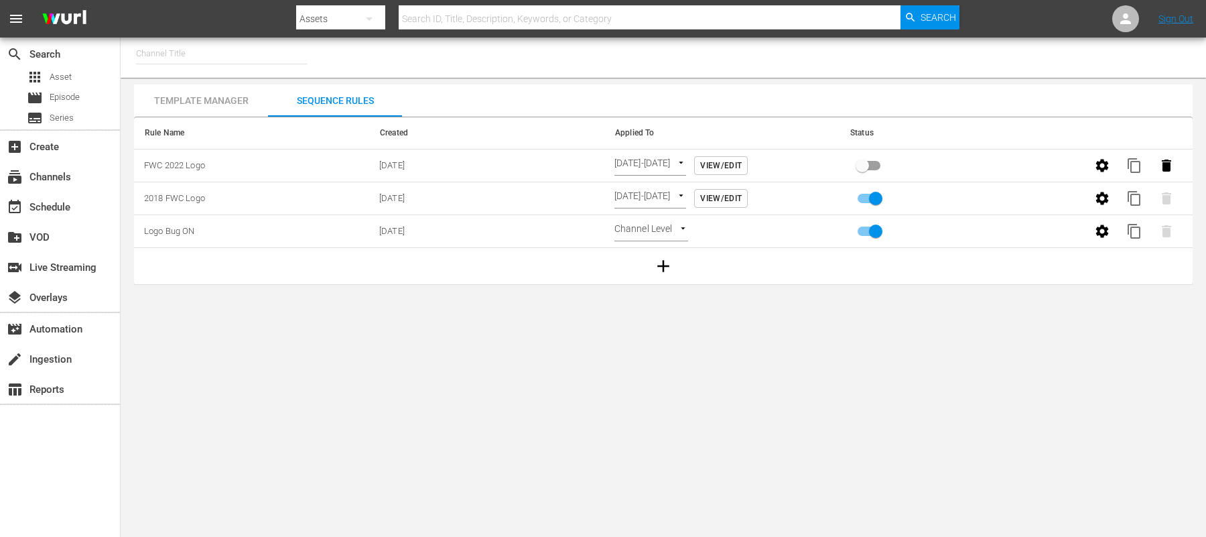
type input "FIFA+ Spanish Global (1780)"
click at [742, 170] on span "View/Edit" at bounding box center [721, 166] width 42 height 14
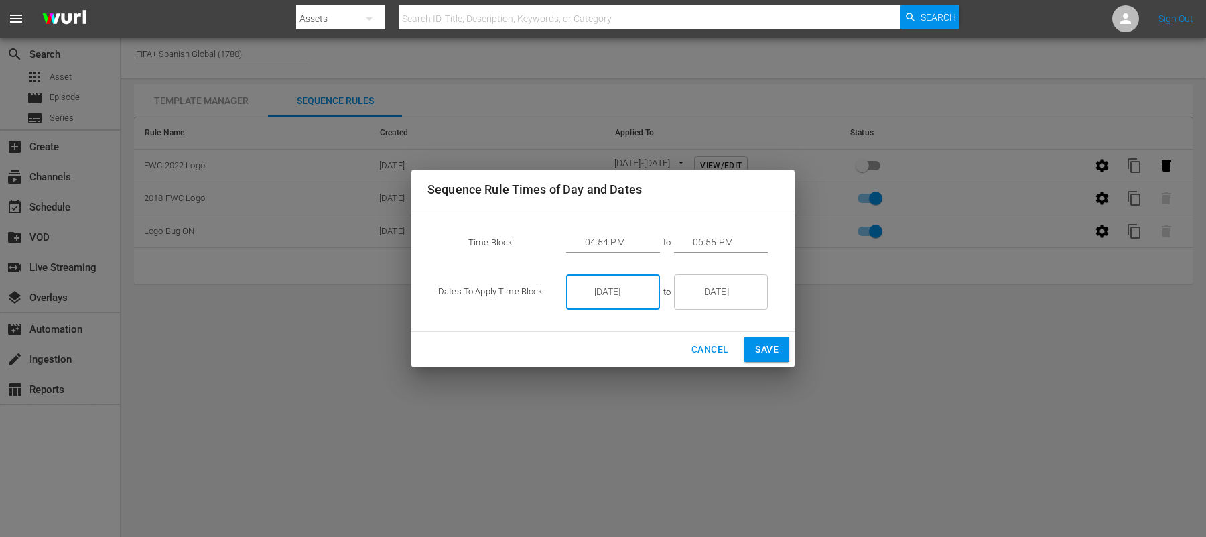
click at [629, 291] on input "[DATE]" at bounding box center [622, 292] width 75 height 36
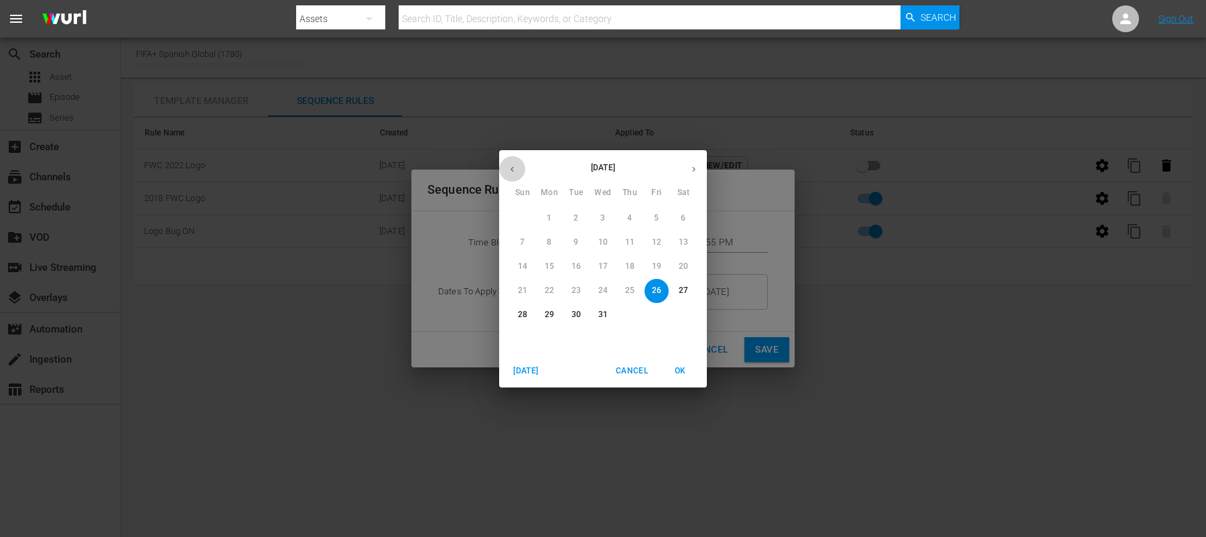
click at [515, 174] on icon "button" at bounding box center [512, 169] width 10 height 10
click at [515, 174] on div "[DATE]" at bounding box center [603, 169] width 208 height 26
click at [526, 365] on span "[DATE]" at bounding box center [526, 371] width 32 height 14
click at [656, 291] on div "26" at bounding box center [656, 291] width 27 height 24
click at [643, 369] on span "Cancel" at bounding box center [632, 371] width 32 height 14
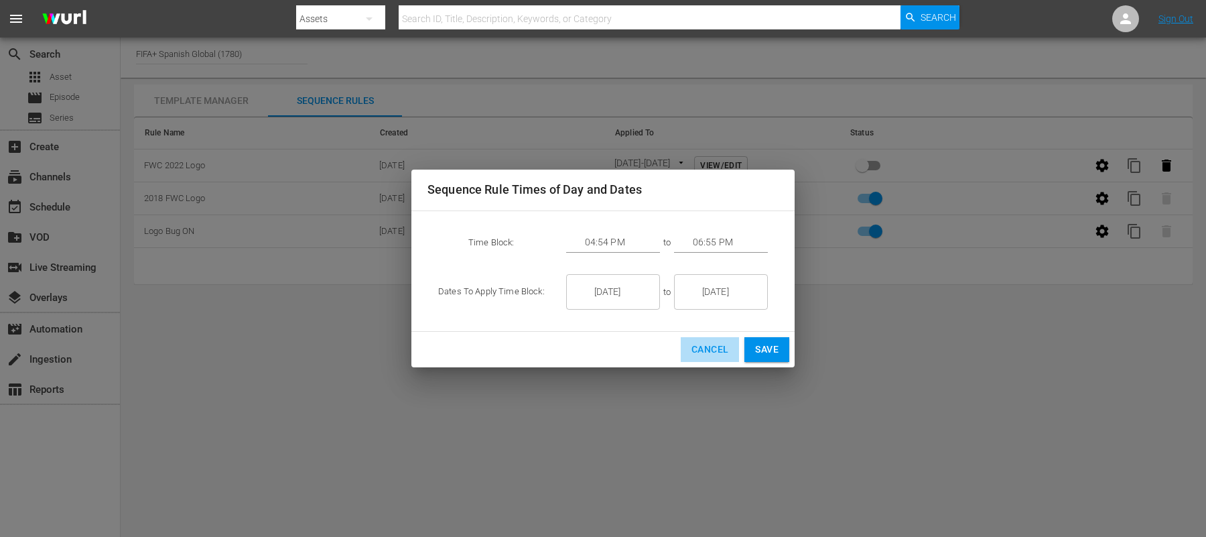
click at [702, 352] on span "Cancel" at bounding box center [709, 349] width 37 height 17
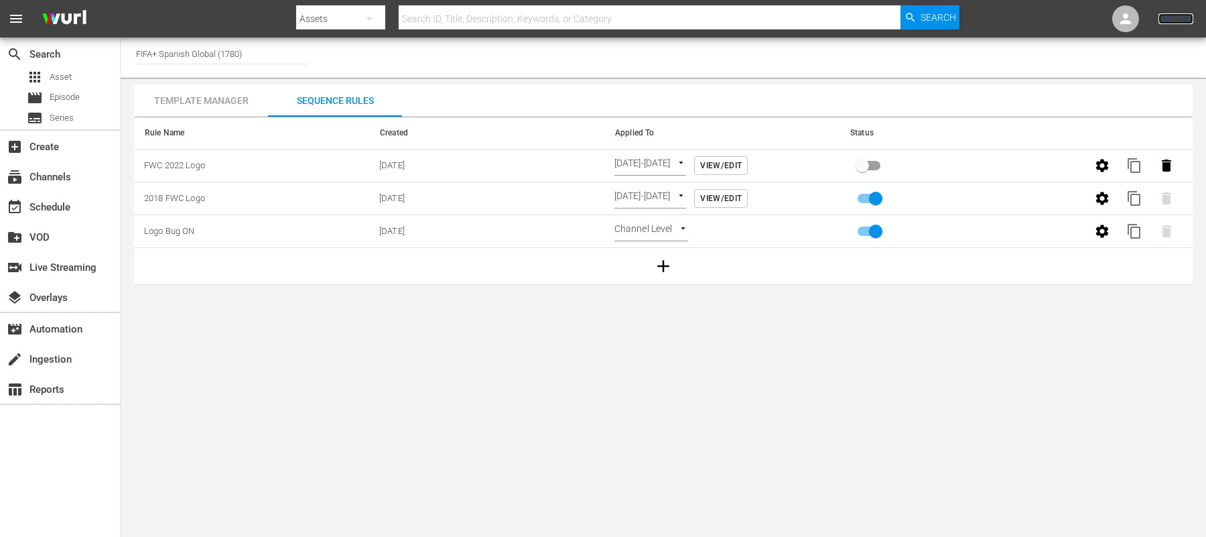
click at [1179, 21] on link "Sign Out" at bounding box center [1176, 18] width 35 height 11
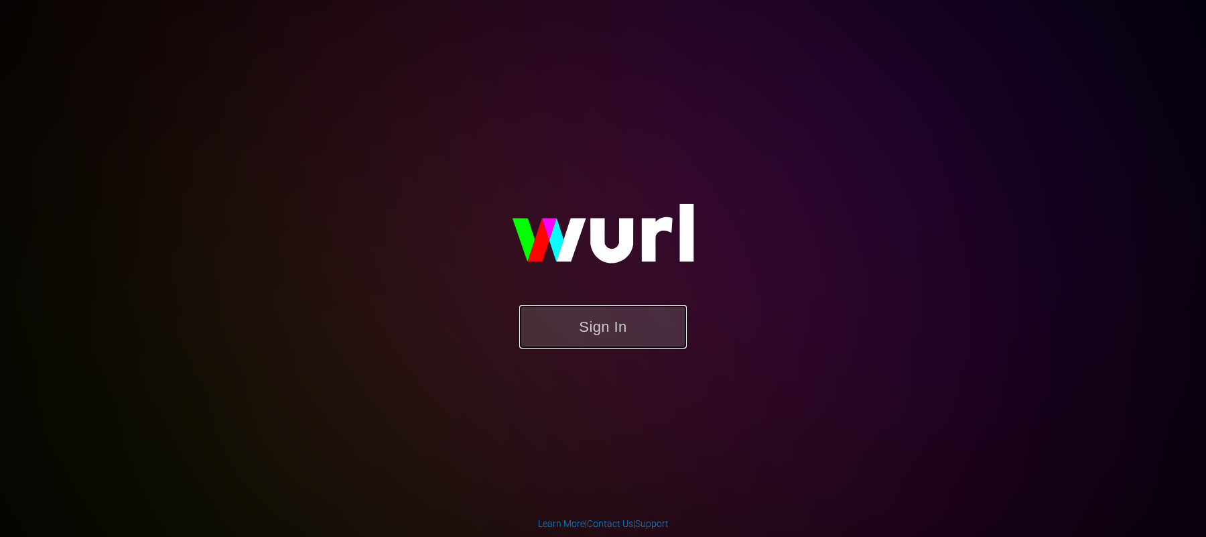
click at [596, 334] on button "Sign In" at bounding box center [603, 327] width 168 height 44
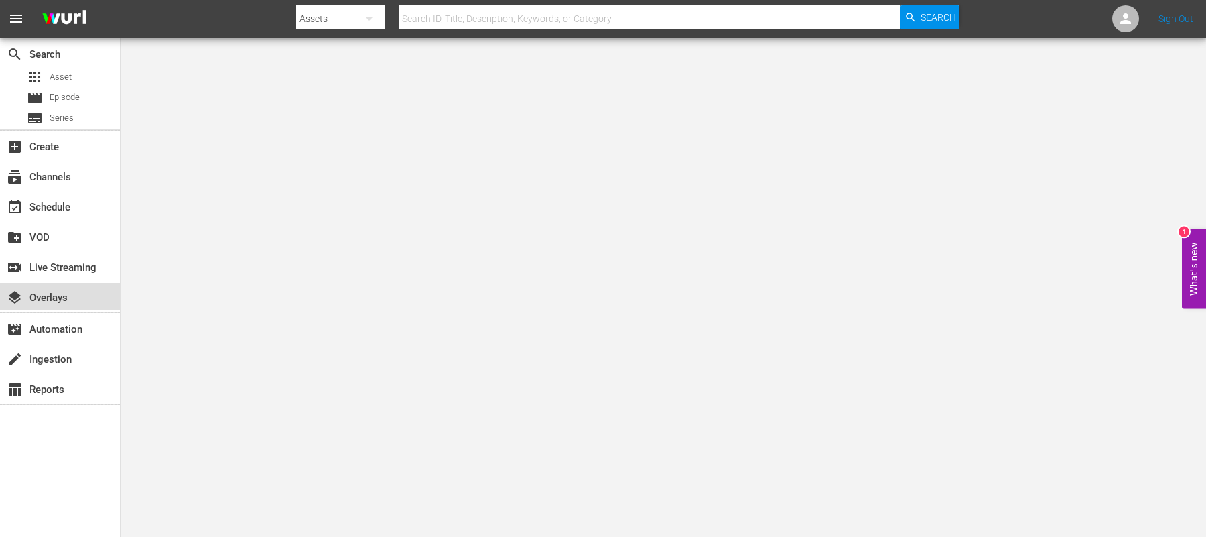
click at [46, 302] on div "layers Overlays" at bounding box center [37, 295] width 75 height 12
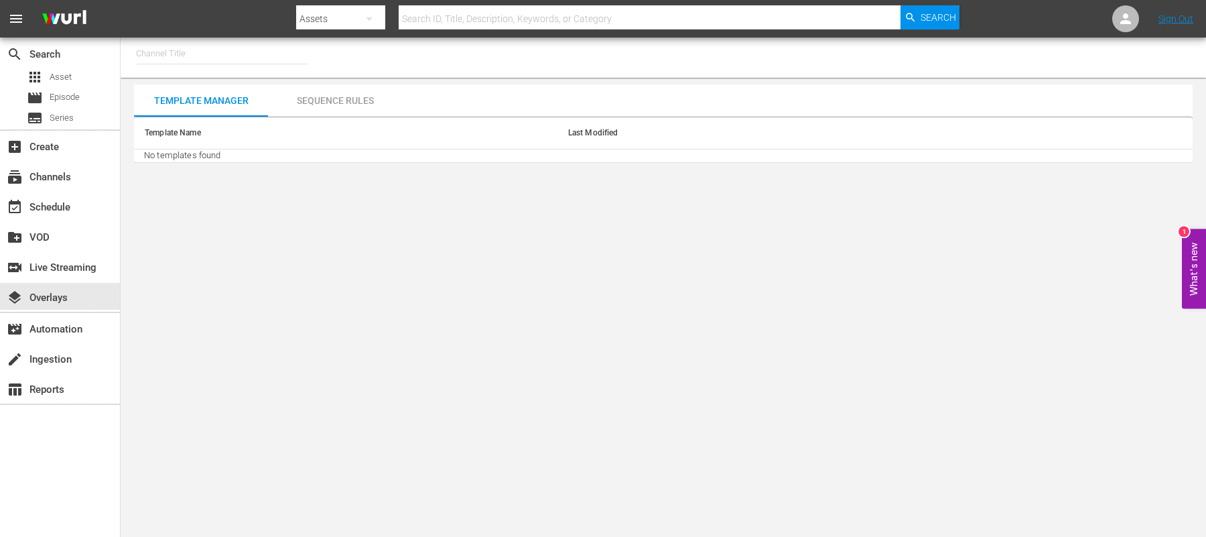
click at [173, 54] on input "text" at bounding box center [222, 54] width 172 height 32
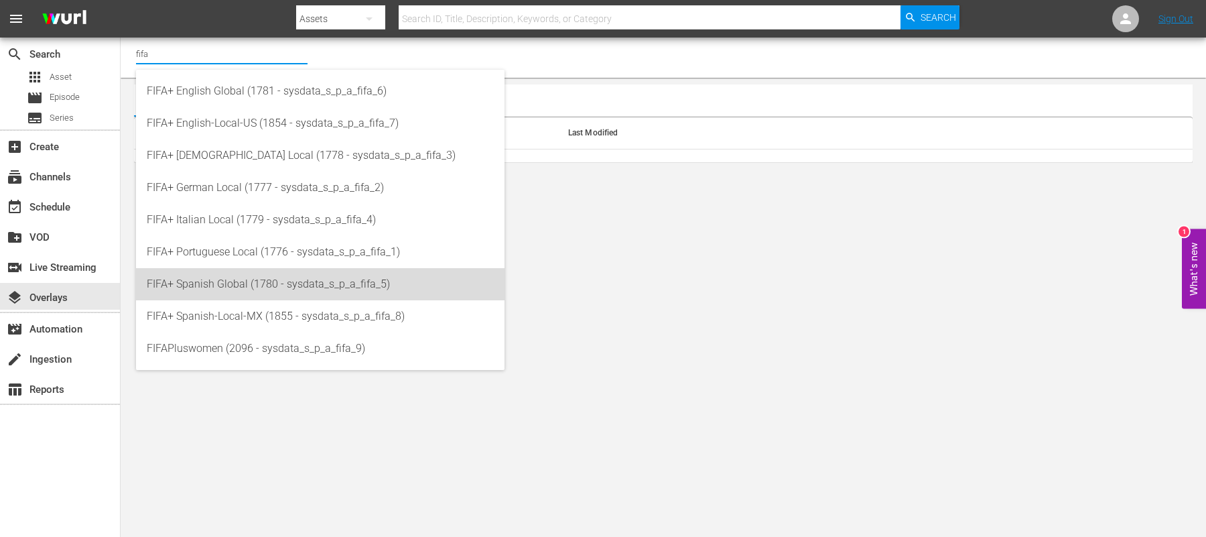
click at [224, 280] on div "FIFA+ Spanish Global (1780 - sysdata_s_p_a_fifa_5)" at bounding box center [320, 284] width 347 height 32
type input "FIFA+ Spanish Global (1780 - sysdata_s_p_a_fifa_5)"
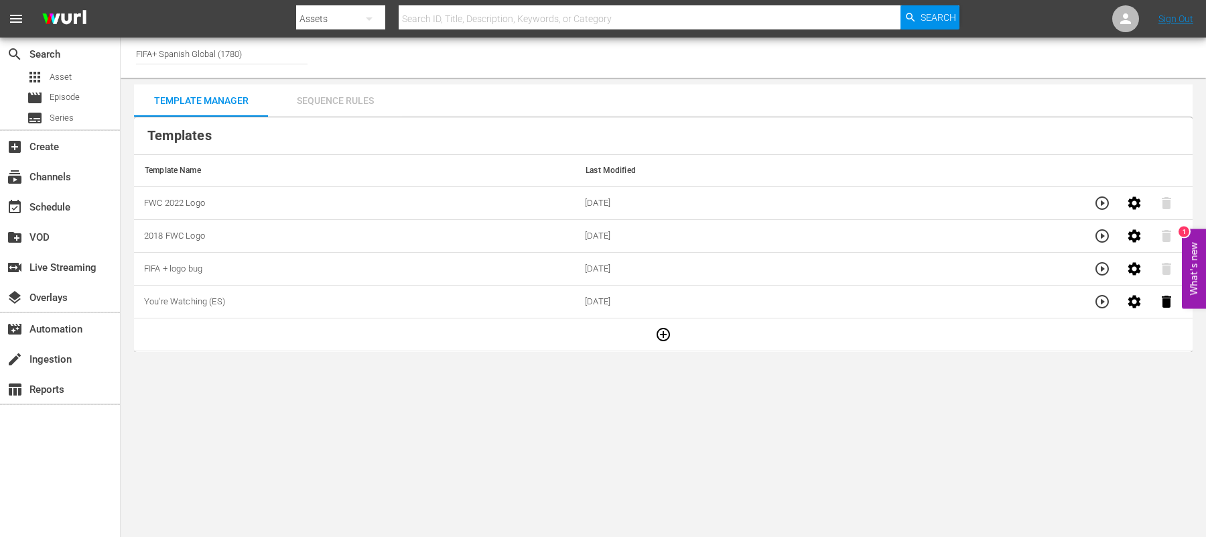
click at [347, 104] on div "Sequence Rules" at bounding box center [335, 100] width 134 height 32
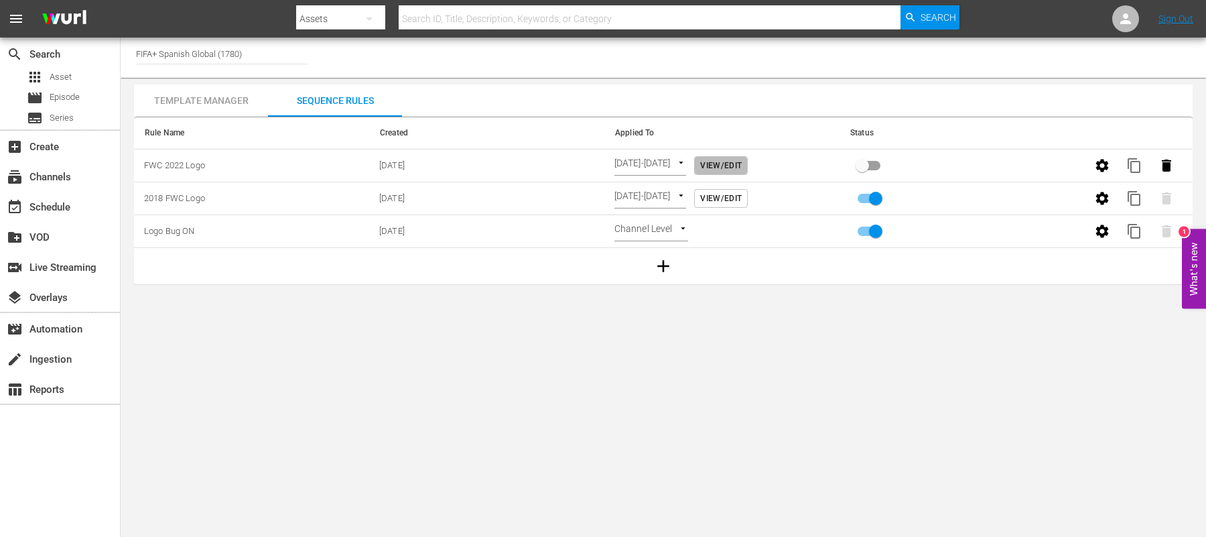
click at [742, 166] on span "View/Edit" at bounding box center [721, 166] width 42 height 14
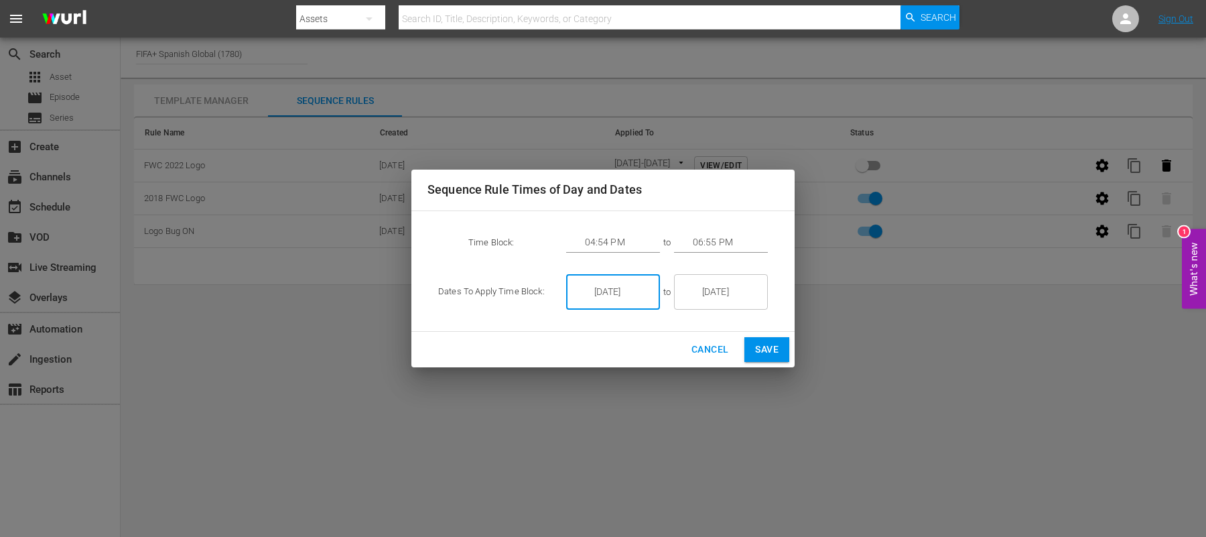
click at [614, 291] on input "[DATE]" at bounding box center [622, 292] width 75 height 36
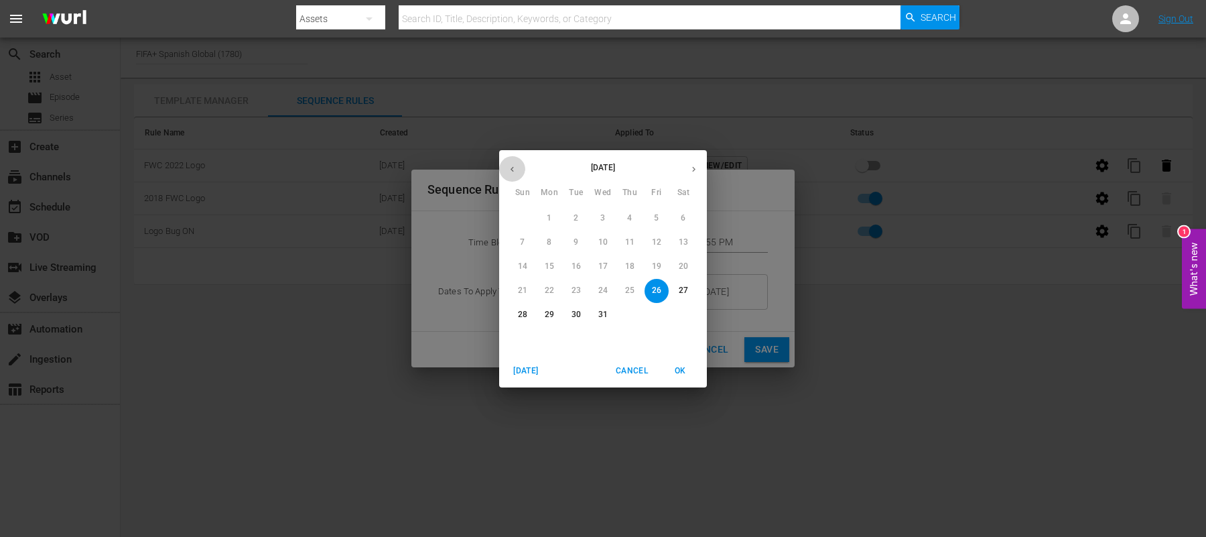
click at [513, 169] on icon "button" at bounding box center [512, 169] width 10 height 10
click at [513, 169] on div "[DATE]" at bounding box center [603, 169] width 208 height 26
click at [527, 362] on button "[DATE]" at bounding box center [526, 371] width 43 height 22
click at [656, 287] on div "26" at bounding box center [656, 291] width 27 height 24
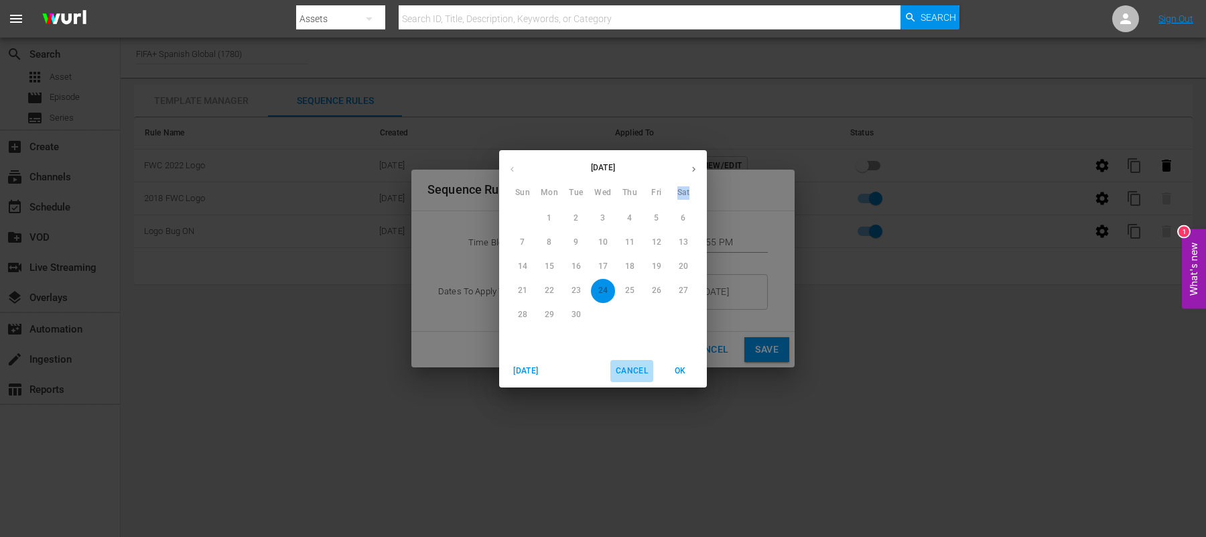
click at [636, 369] on span "Cancel" at bounding box center [632, 371] width 32 height 14
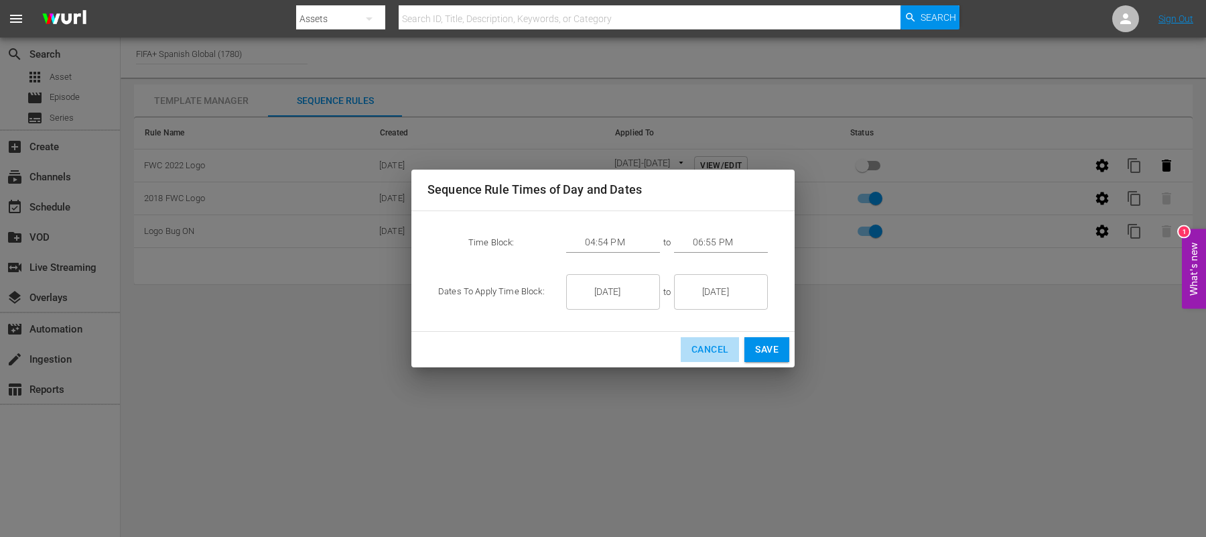
click at [712, 352] on span "Cancel" at bounding box center [709, 349] width 37 height 17
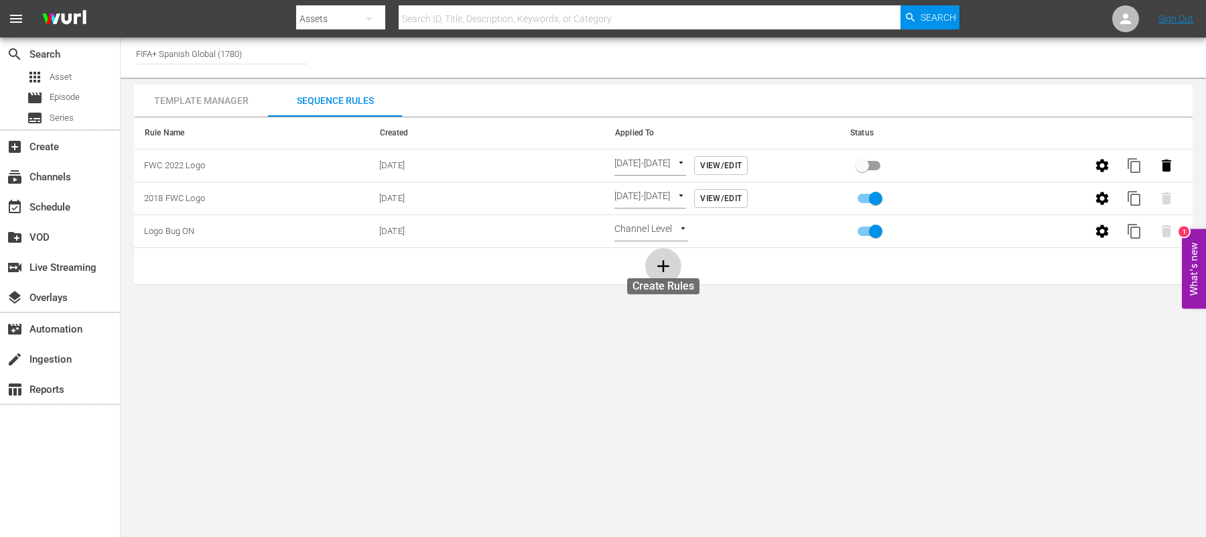
click at [654, 261] on icon "button" at bounding box center [663, 266] width 20 height 20
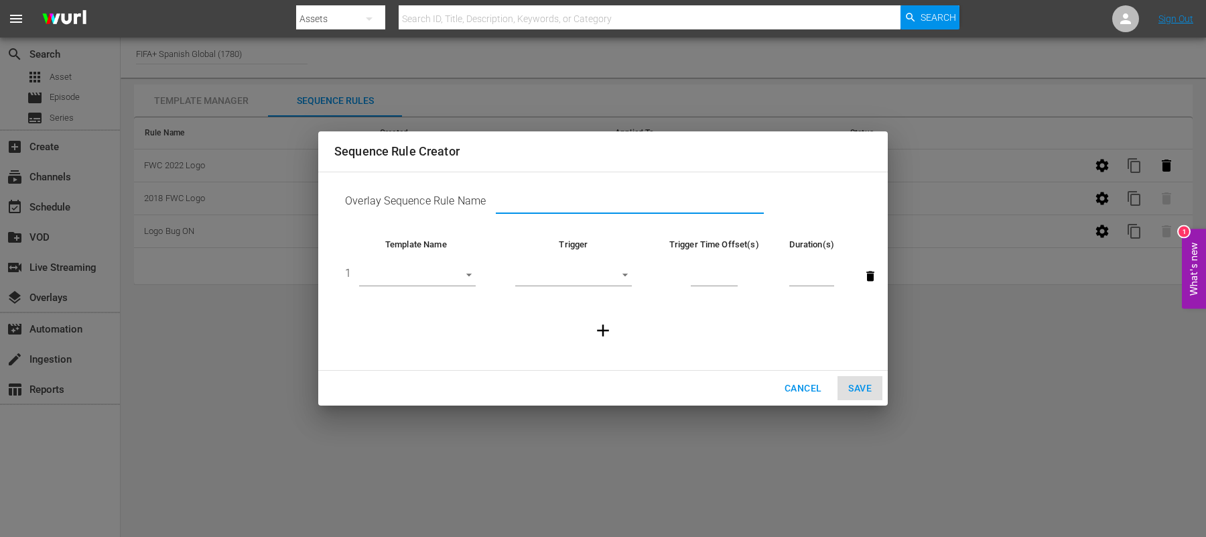
click at [514, 201] on input "text" at bounding box center [630, 204] width 268 height 20
type input "FWC 2022 Logo"
click at [459, 275] on body "menu Search By Assets Search ID, Title, Description, Keywords, or Category Sear…" at bounding box center [603, 268] width 1206 height 537
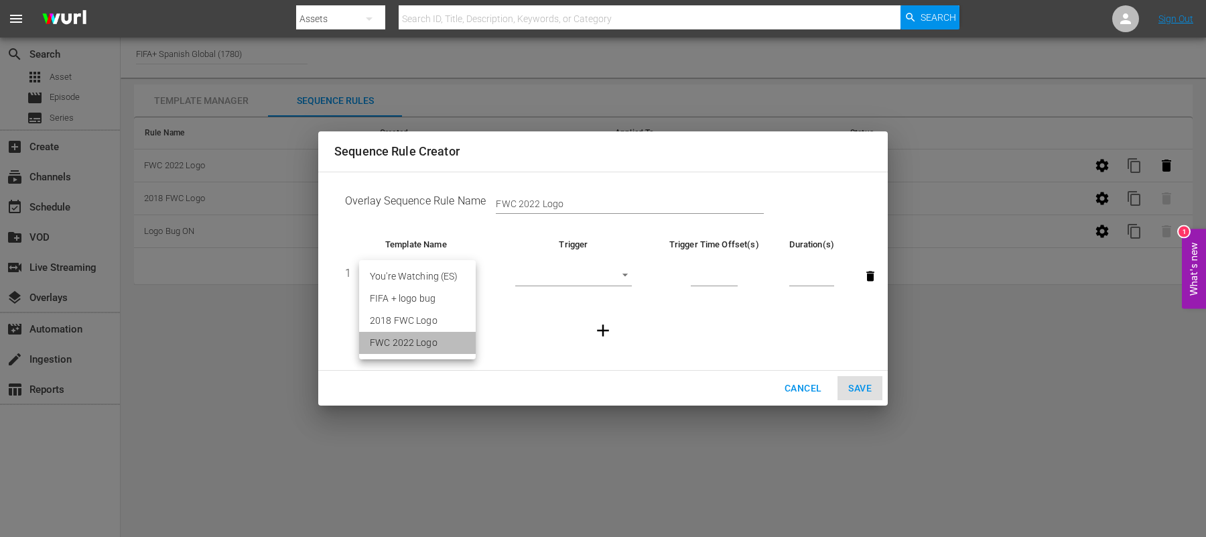
click at [430, 346] on li "FWC 2022 Logo" at bounding box center [417, 343] width 117 height 22
type input "30675"
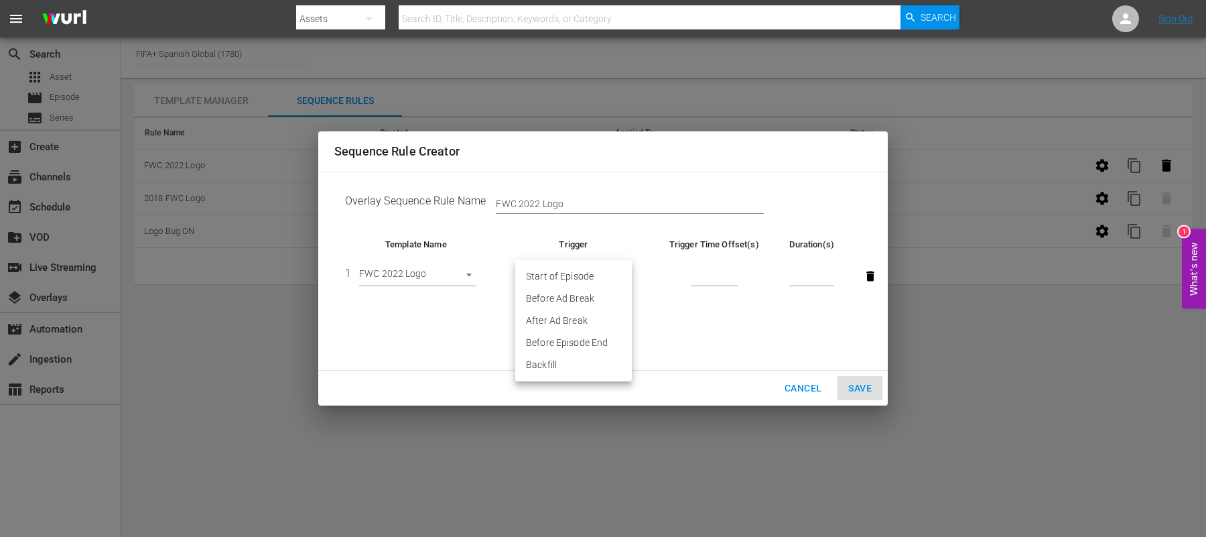
click at [598, 285] on body "menu Search By Assets Search ID, Title, Description, Keywords, or Category Sear…" at bounding box center [603, 268] width 1206 height 537
click at [596, 325] on li "After Ad Break" at bounding box center [573, 321] width 117 height 22
type input "AFTER_AD_BREAK"
click at [721, 277] on input "number" at bounding box center [714, 276] width 47 height 20
type input "4"
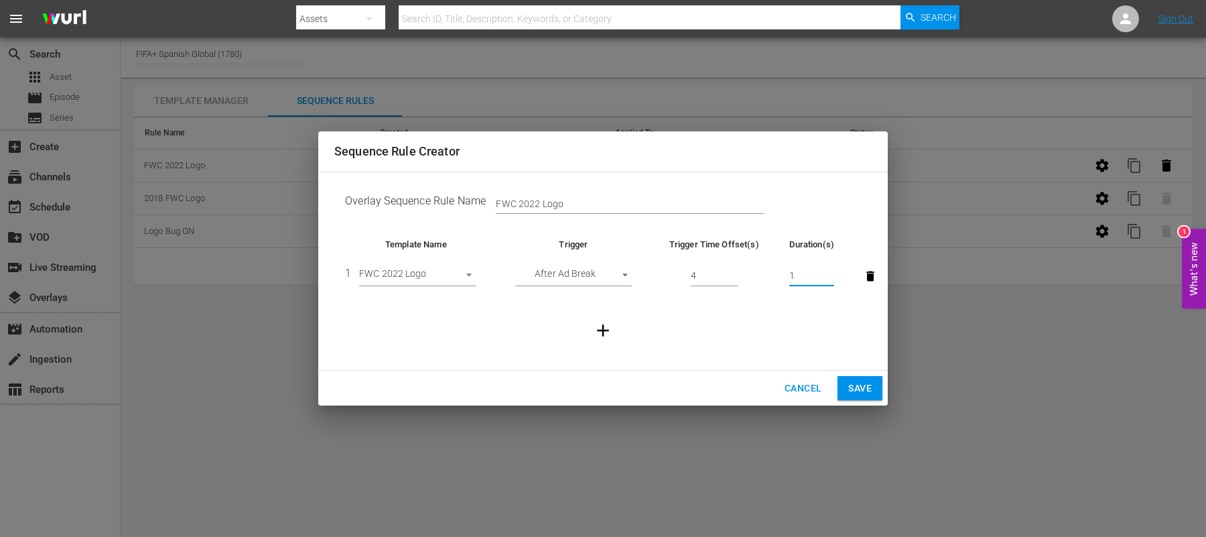
type input "1"
click at [825, 275] on input "1" at bounding box center [811, 276] width 45 height 20
type input "20"
click at [856, 395] on span "Save" at bounding box center [859, 388] width 23 height 17
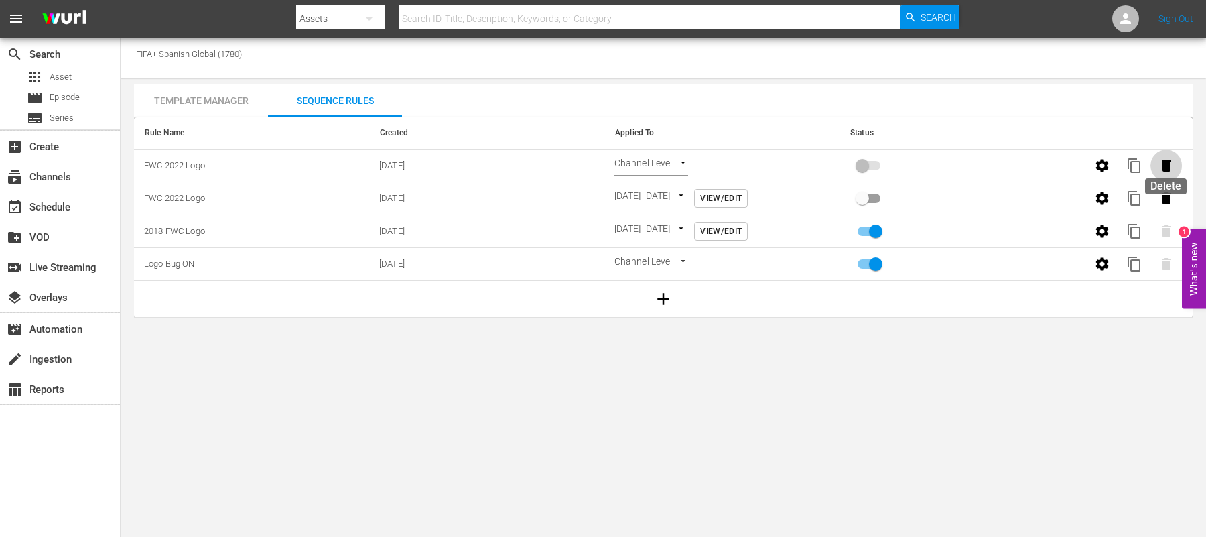
click at [1161, 163] on icon "button" at bounding box center [1167, 165] width 16 height 16
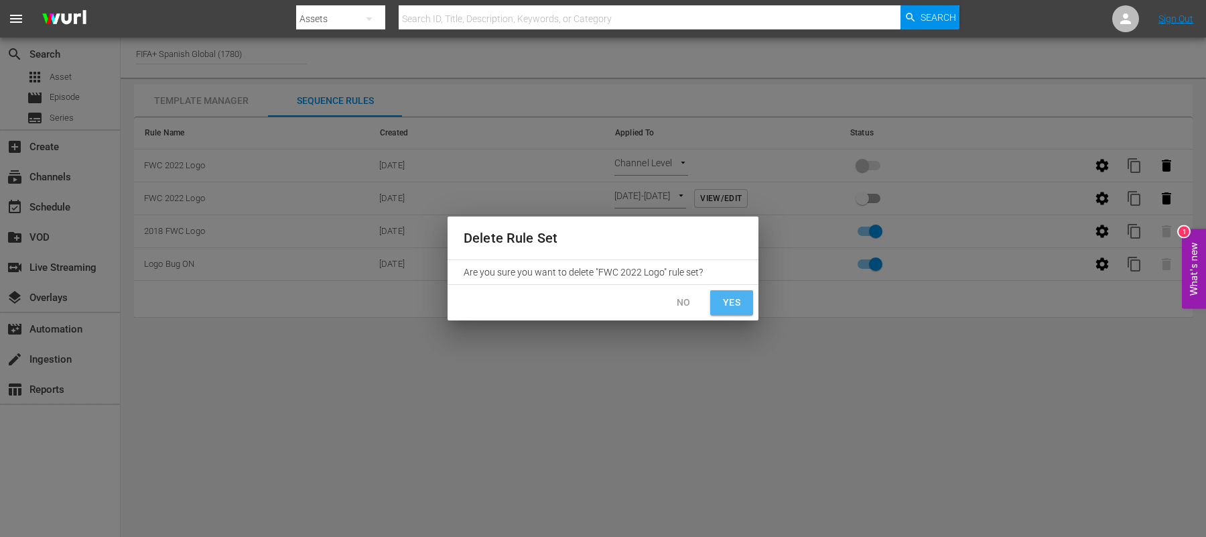
click at [734, 304] on span "Yes" at bounding box center [731, 302] width 21 height 17
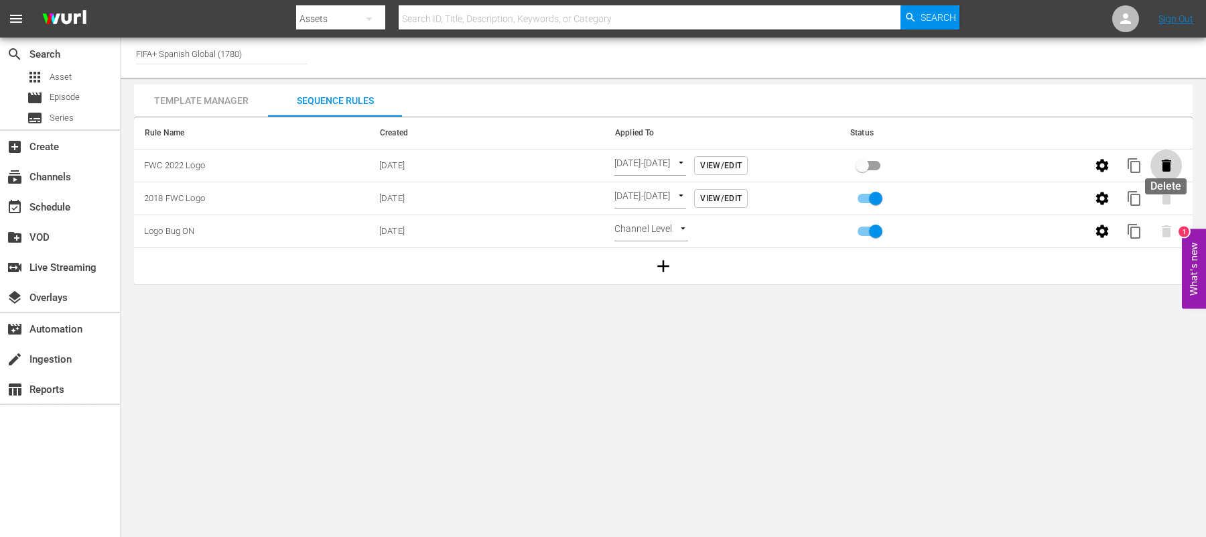
click at [1165, 163] on icon "button" at bounding box center [1166, 165] width 9 height 12
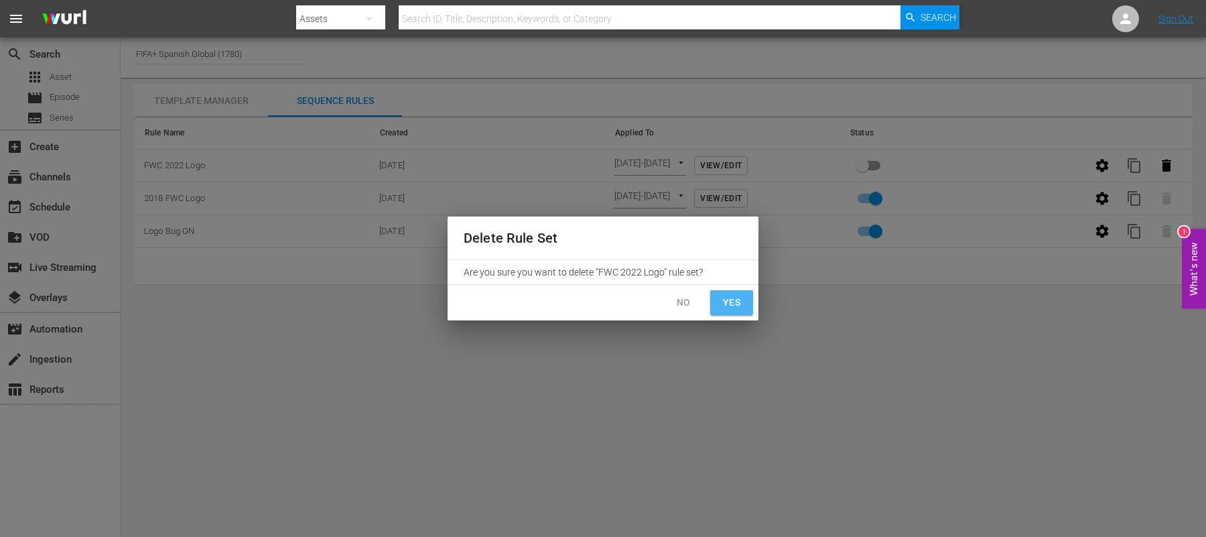
click at [741, 310] on span "Yes" at bounding box center [731, 302] width 21 height 17
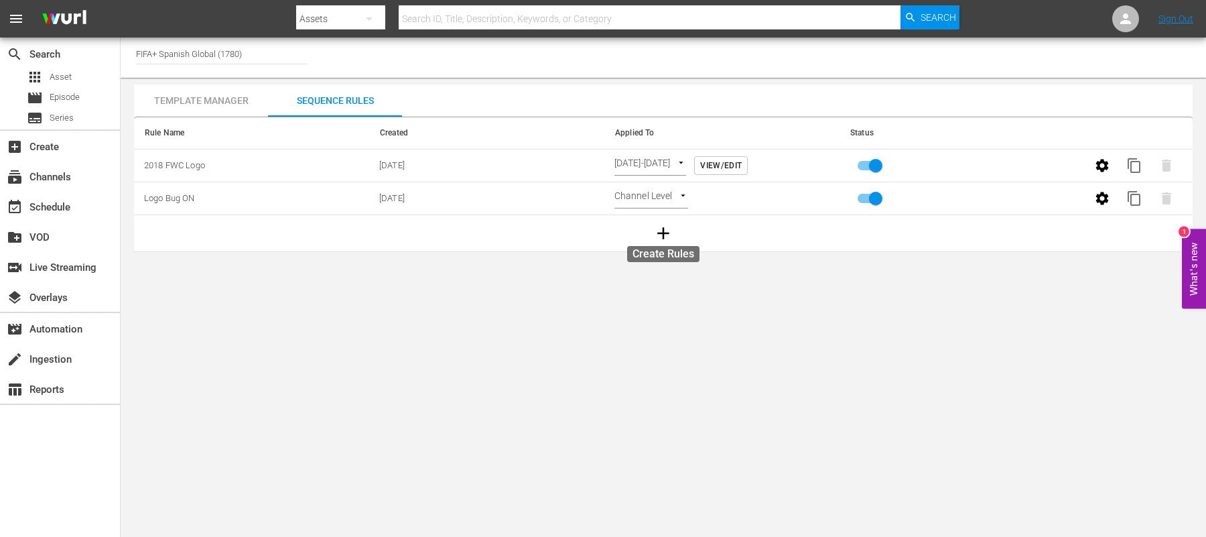
click at [671, 233] on icon "button" at bounding box center [663, 233] width 20 height 20
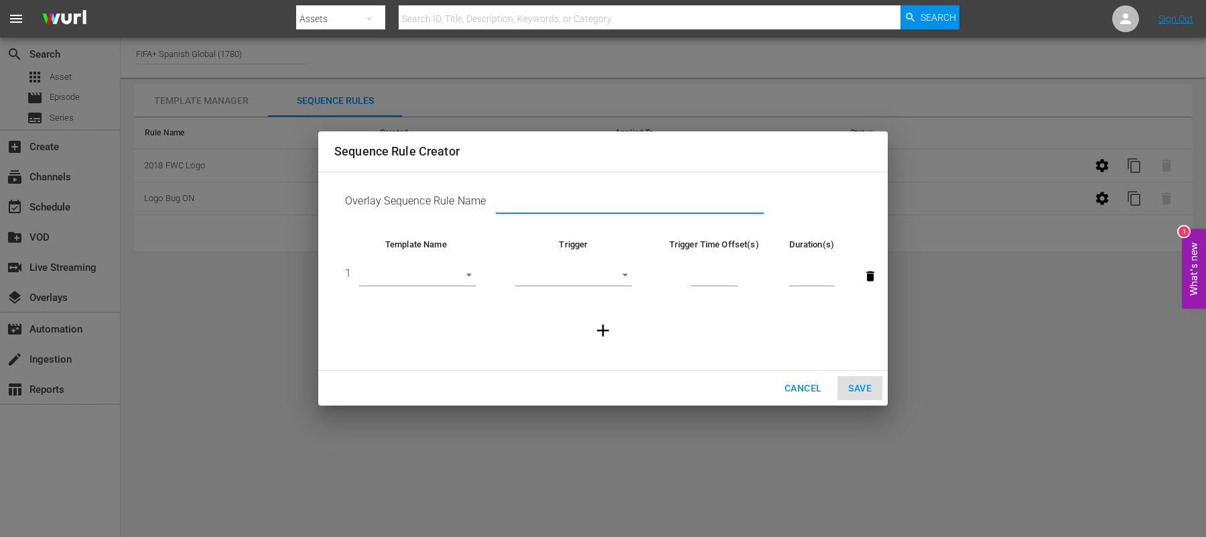
click at [510, 200] on input "text" at bounding box center [630, 204] width 268 height 20
type input "FWC 2022 Logo"
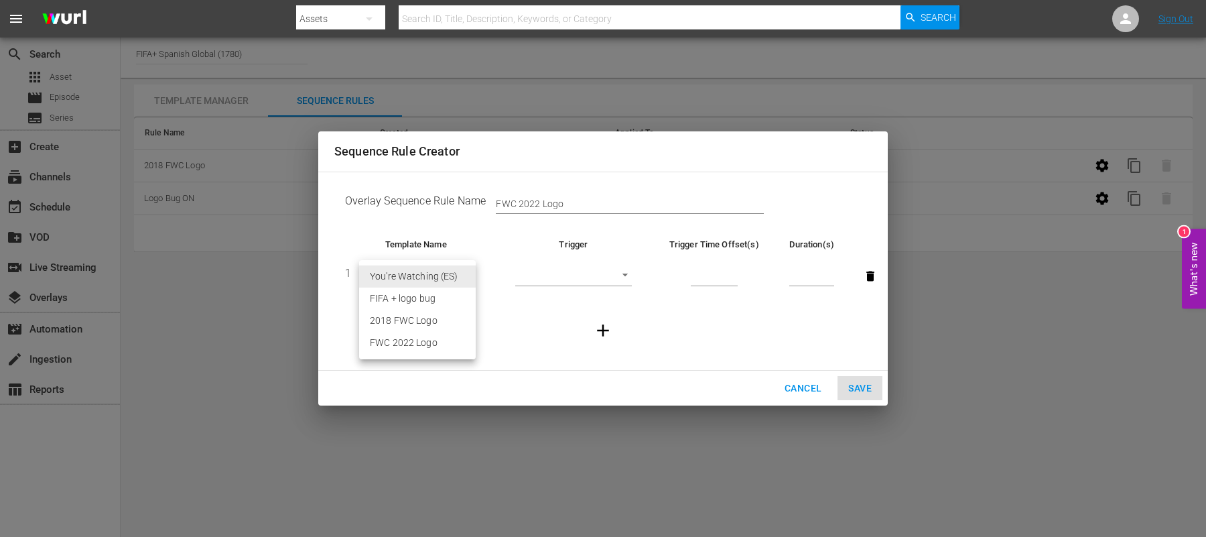
click at [460, 271] on body "menu Search By Assets Search ID, Title, Description, Keywords, or Category Sear…" at bounding box center [603, 268] width 1206 height 537
click at [418, 339] on li "FWC 2022 Logo" at bounding box center [417, 343] width 117 height 22
type input "30675"
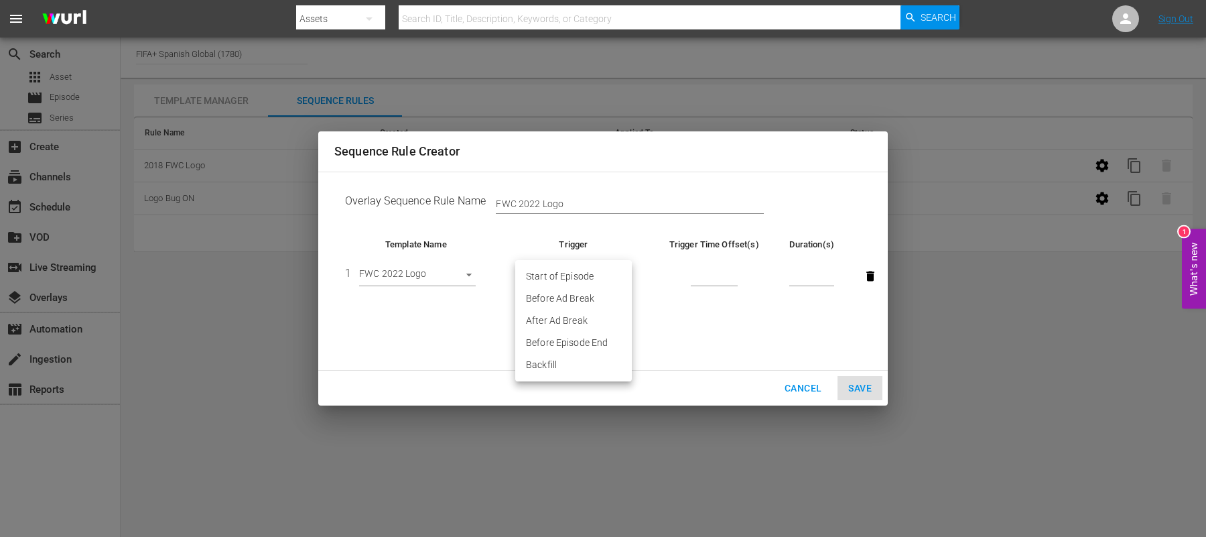
click at [615, 270] on body "menu Search By Assets Search ID, Title, Description, Keywords, or Category Sear…" at bounding box center [603, 268] width 1206 height 537
click at [582, 315] on li "After Ad Break" at bounding box center [573, 321] width 117 height 22
type input "AFTER_AD_BREAK"
click at [704, 281] on input "number" at bounding box center [714, 276] width 47 height 20
type input "4"
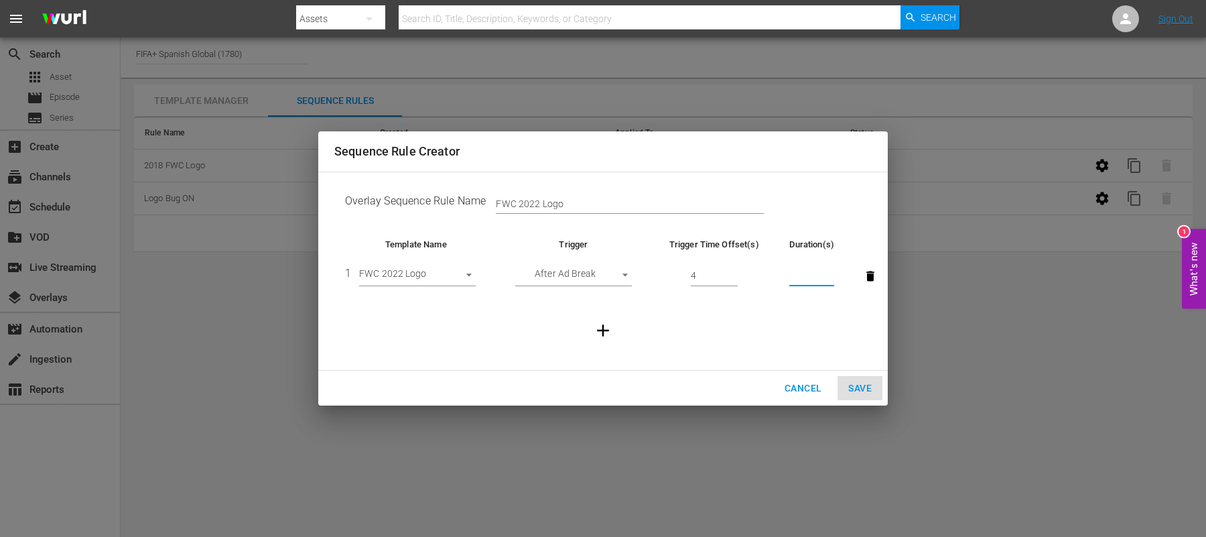
click at [814, 273] on input "number" at bounding box center [811, 276] width 45 height 20
type input "20"
click at [865, 386] on span "Save" at bounding box center [859, 388] width 23 height 17
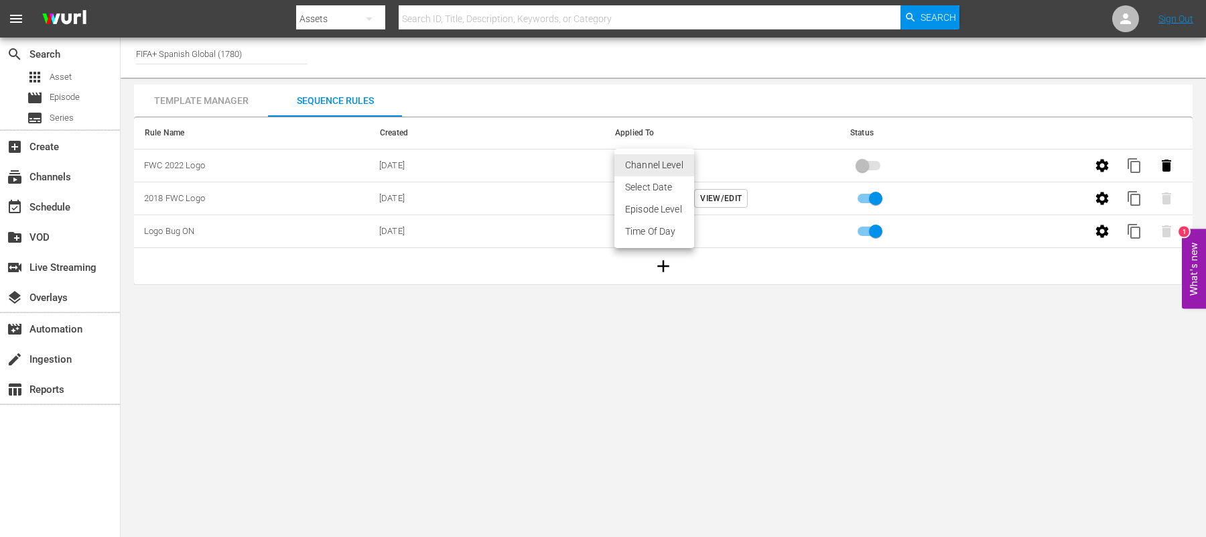
click at [669, 168] on body "menu Search By Assets Search ID, Title, Description, Keywords, or Category Sear…" at bounding box center [603, 268] width 1206 height 537
click at [657, 237] on li "Time Of Day" at bounding box center [654, 231] width 80 height 22
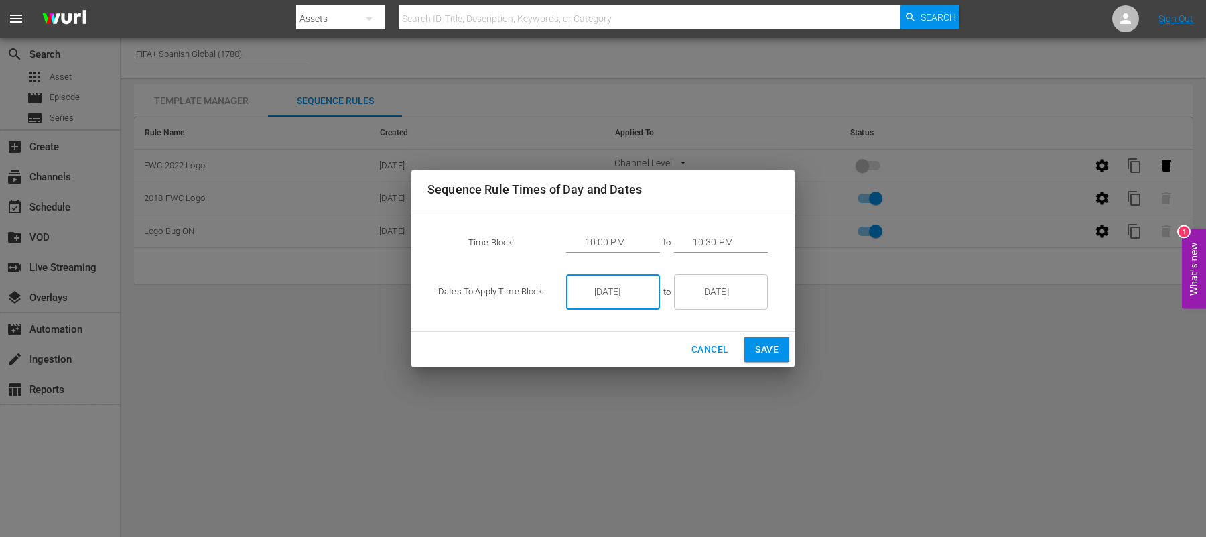
click at [620, 295] on input "[DATE]" at bounding box center [622, 292] width 75 height 36
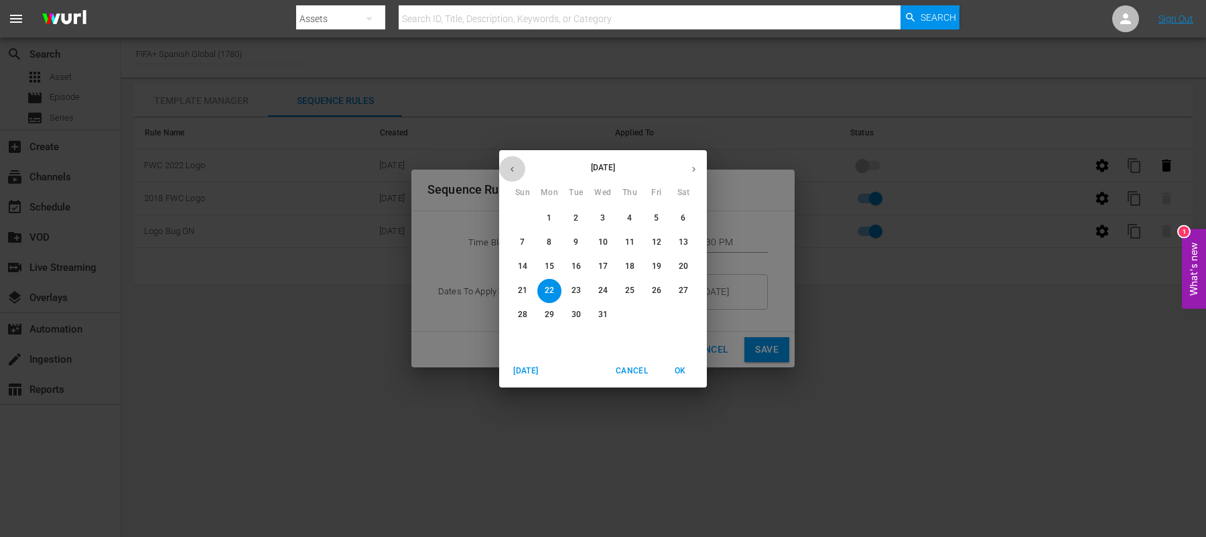
click at [509, 166] on icon "button" at bounding box center [512, 169] width 10 height 10
click at [510, 168] on icon "button" at bounding box center [512, 169] width 10 height 10
click at [654, 289] on p "26" at bounding box center [656, 290] width 9 height 11
type input "[DATE]"
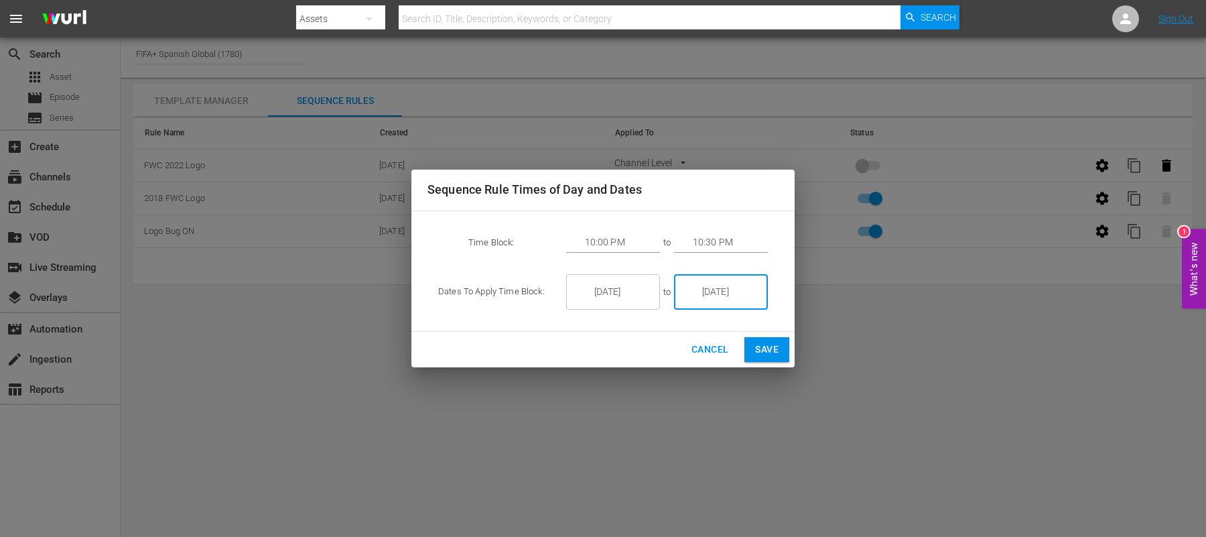
click at [720, 295] on input "[DATE]" at bounding box center [730, 292] width 75 height 36
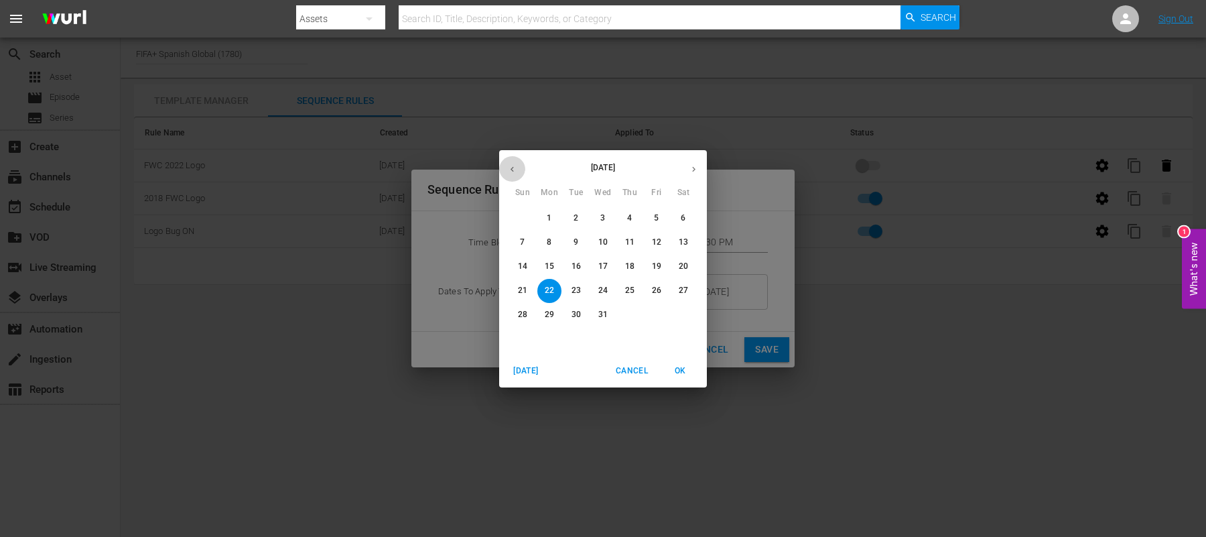
click at [516, 171] on icon "button" at bounding box center [512, 169] width 10 height 10
click at [660, 297] on button "26" at bounding box center [657, 291] width 24 height 24
type input "[DATE]"
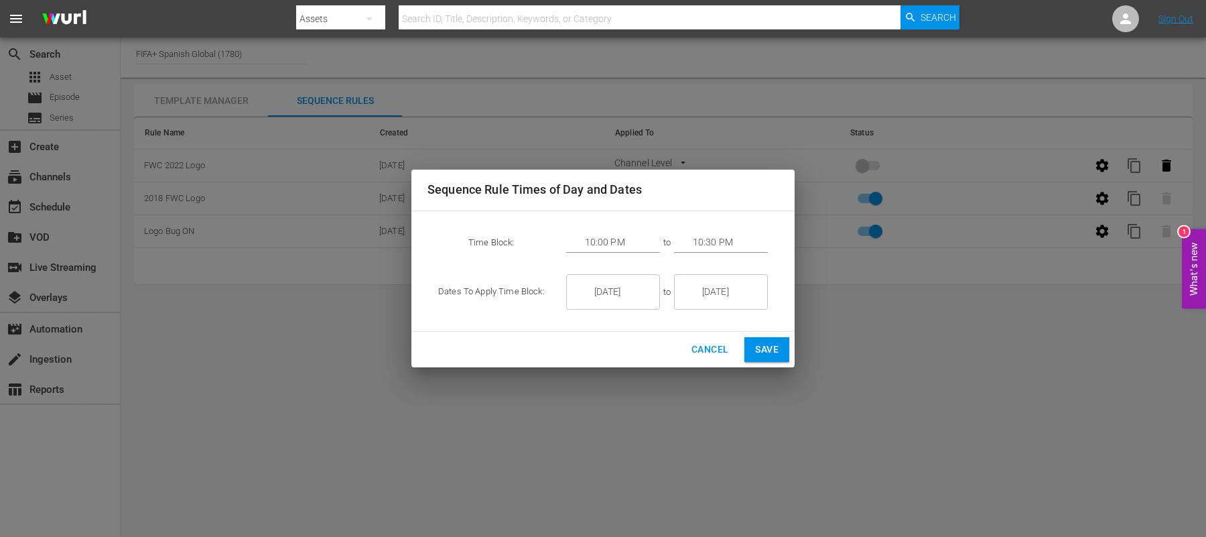
click at [684, 181] on h2 "Sequence Rule Times of Day and Dates" at bounding box center [602, 189] width 351 height 19
click at [605, 244] on input "10:00 PM" at bounding box center [622, 243] width 75 height 20
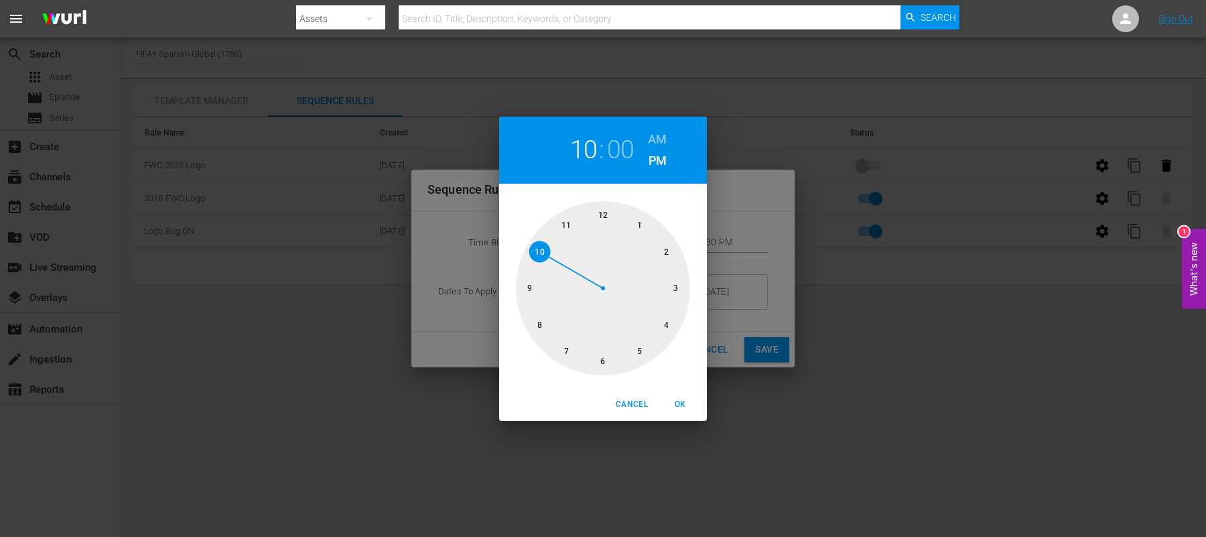
click at [665, 324] on div at bounding box center [603, 288] width 174 height 174
click at [561, 226] on div at bounding box center [603, 288] width 174 height 174
click at [677, 403] on span "OK" at bounding box center [680, 404] width 32 height 14
type input "04:54 PM"
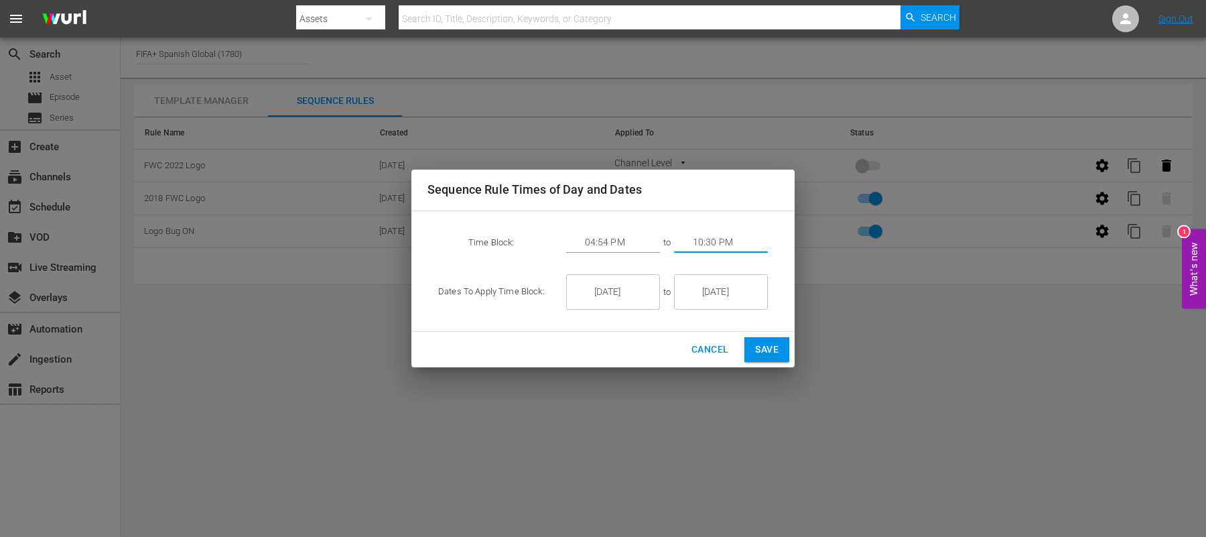
click at [712, 245] on input "10:30 PM" at bounding box center [730, 243] width 75 height 20
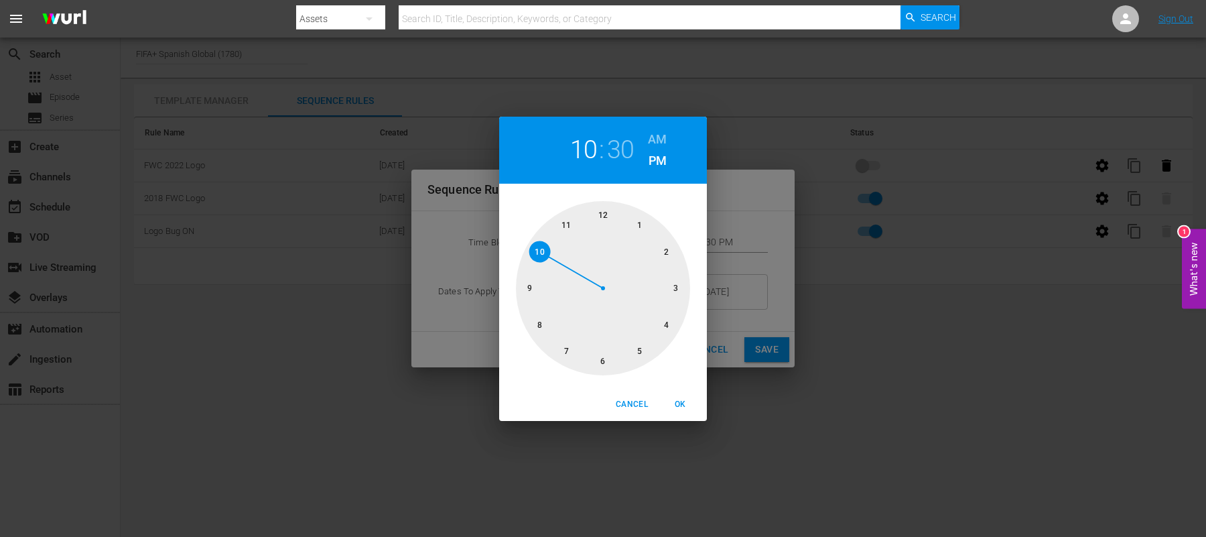
click at [603, 359] on div at bounding box center [603, 288] width 174 height 174
click at [568, 222] on div at bounding box center [603, 288] width 174 height 174
click at [683, 405] on span "OK" at bounding box center [680, 404] width 32 height 14
type input "06:55 PM"
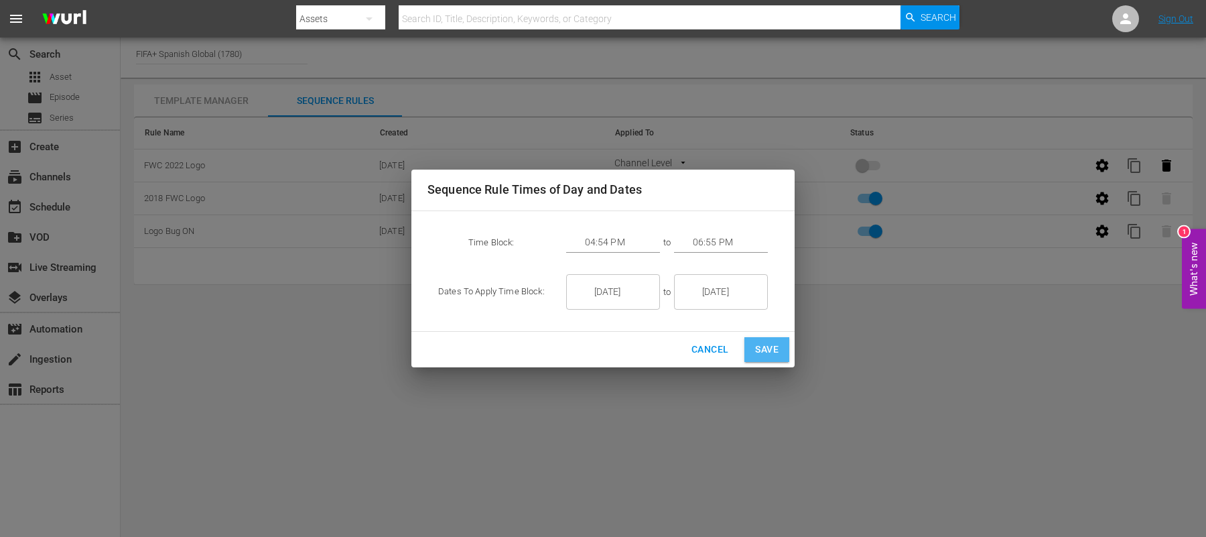
click at [760, 354] on span "Save" at bounding box center [766, 349] width 23 height 17
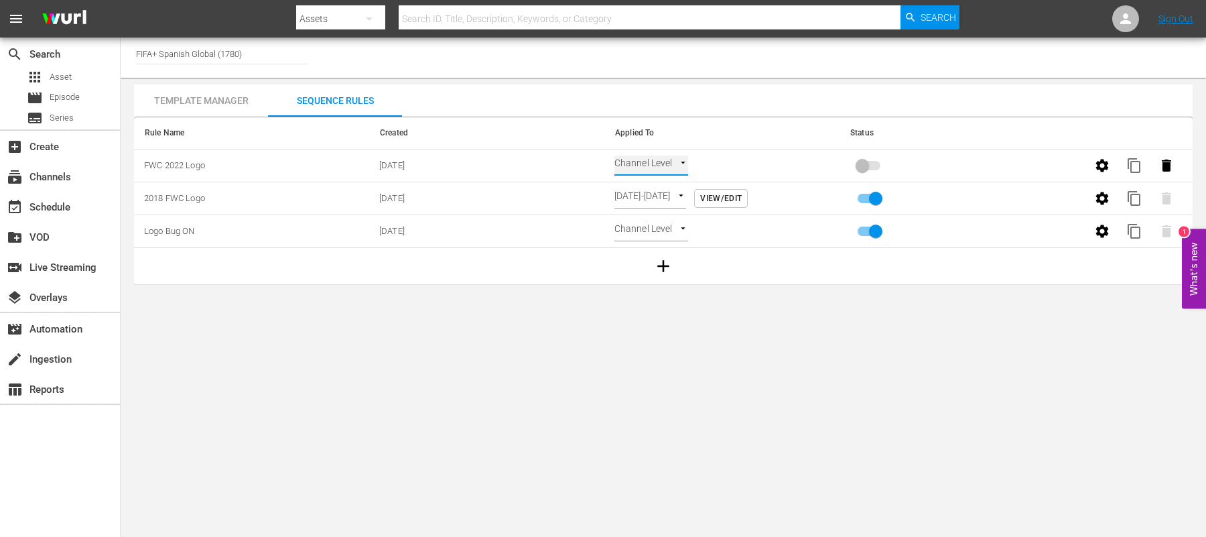
type input "TIME_OF_DAY"
click at [856, 165] on input "primary checkbox" at bounding box center [862, 167] width 76 height 25
checkbox input "true"
